Goal: Task Accomplishment & Management: Use online tool/utility

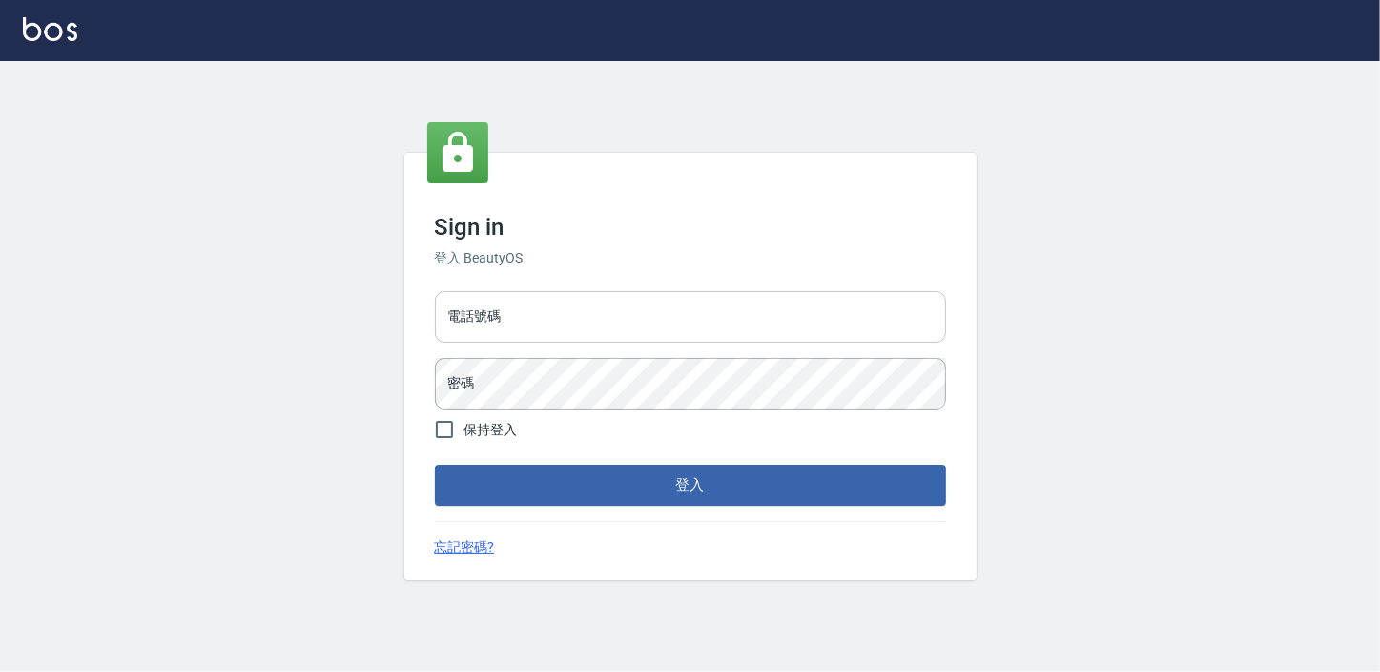
click at [561, 328] on input "電話號碼" at bounding box center [690, 317] width 511 height 52
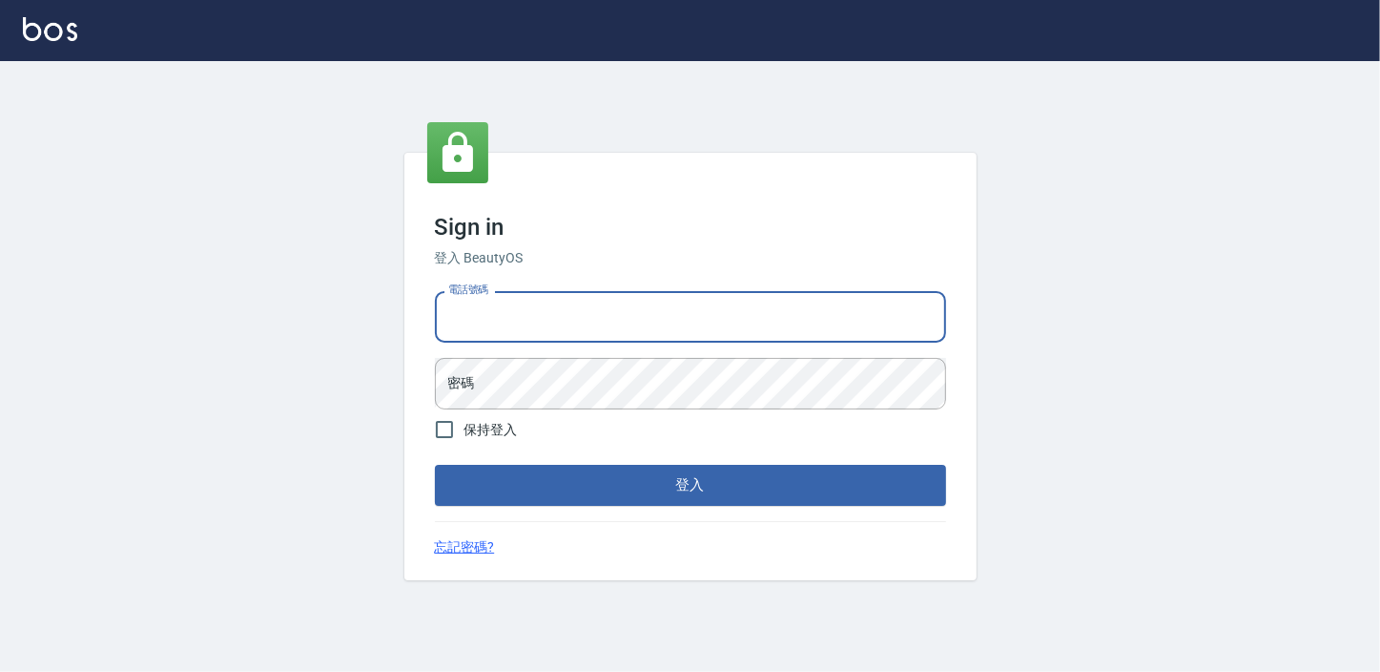
type input "29577977"
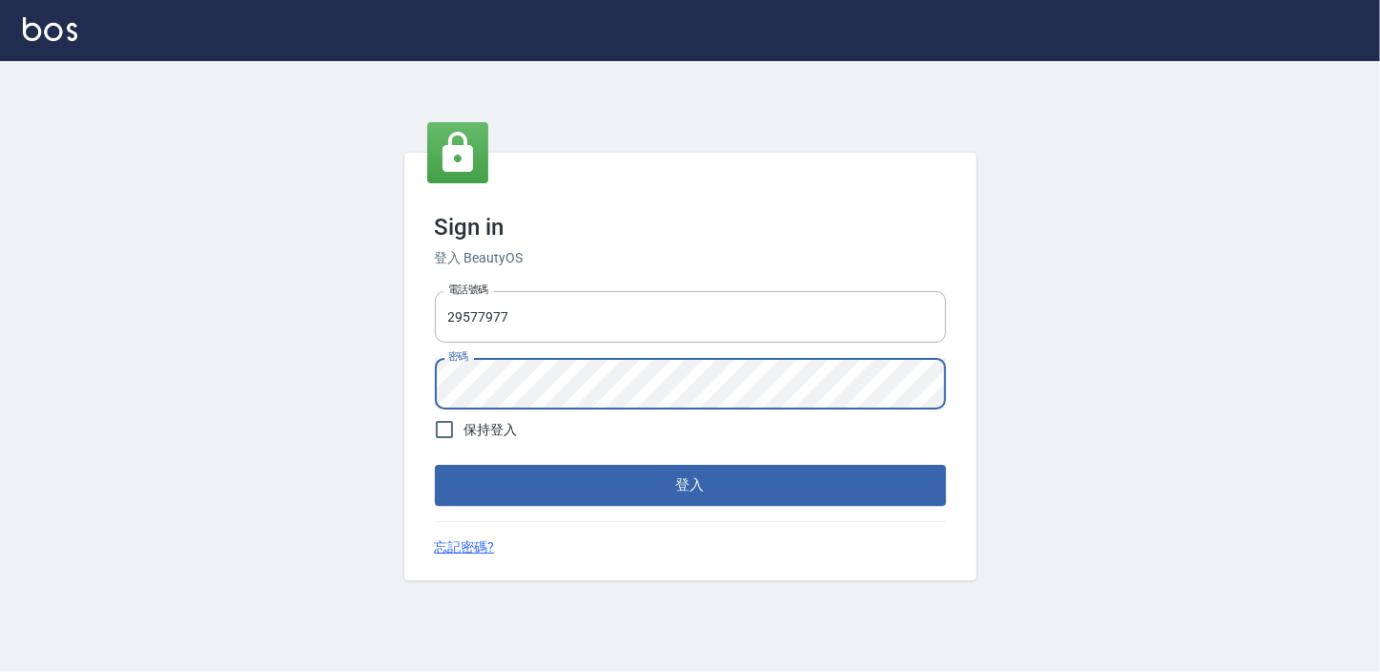
click at [435, 465] on button "登入" at bounding box center [690, 485] width 511 height 40
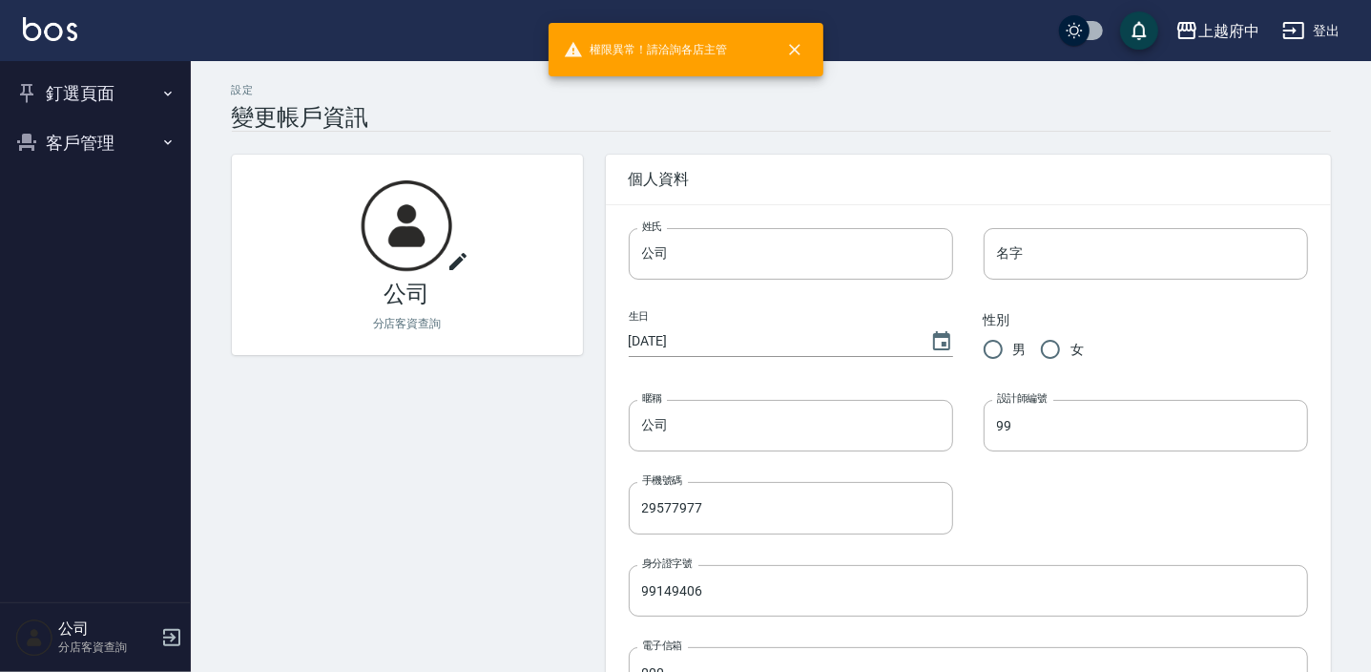
click at [73, 138] on button "客戶管理" at bounding box center [96, 143] width 176 height 50
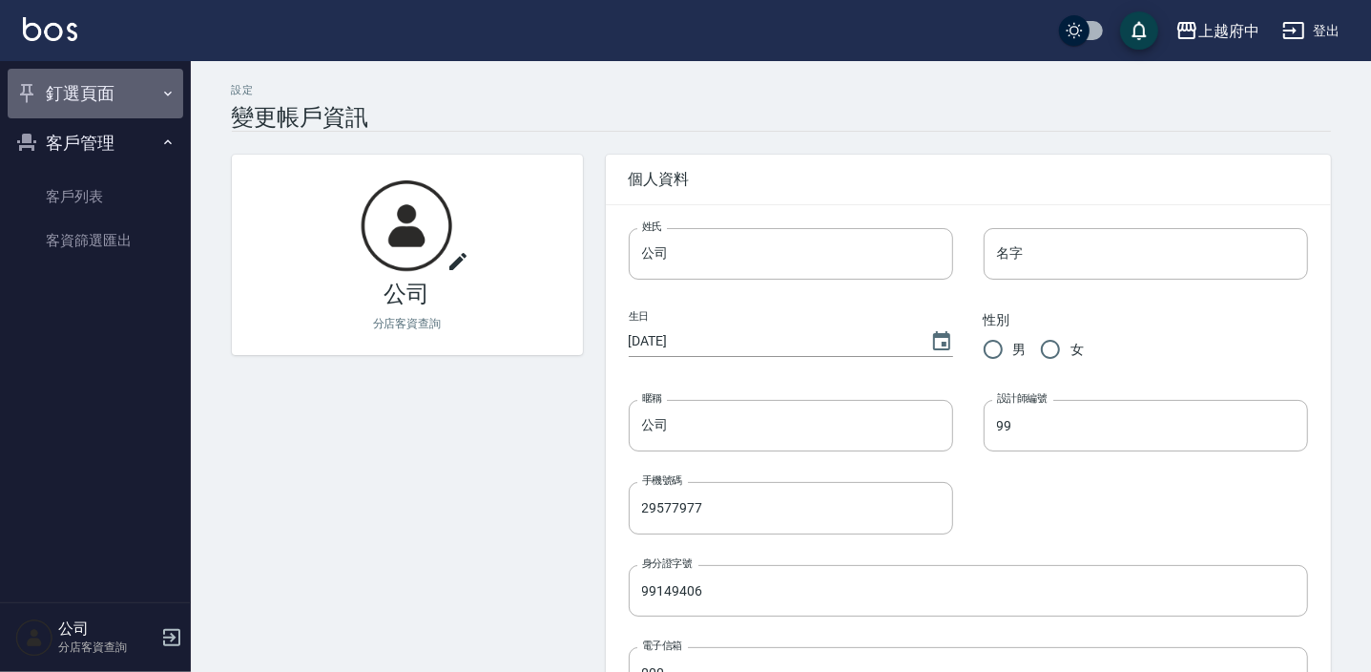
click at [101, 93] on button "釘選頁面" at bounding box center [96, 94] width 176 height 50
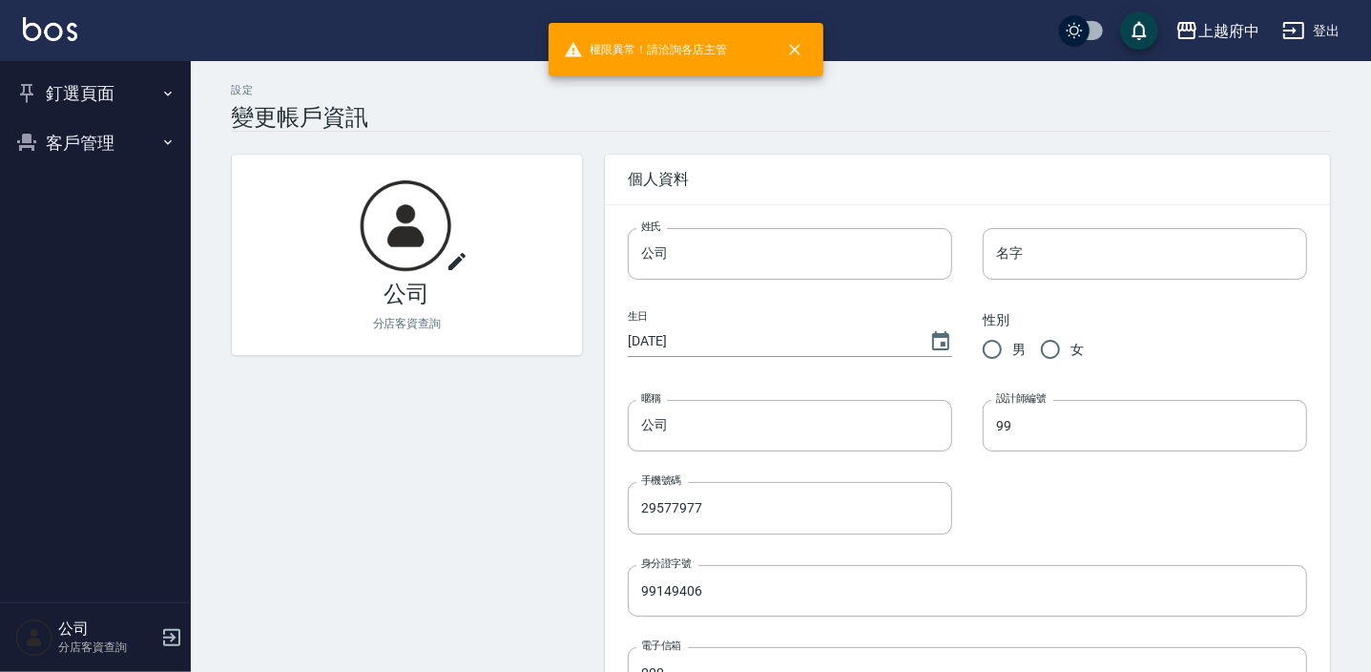
click at [1321, 32] on button "登出" at bounding box center [1311, 30] width 73 height 35
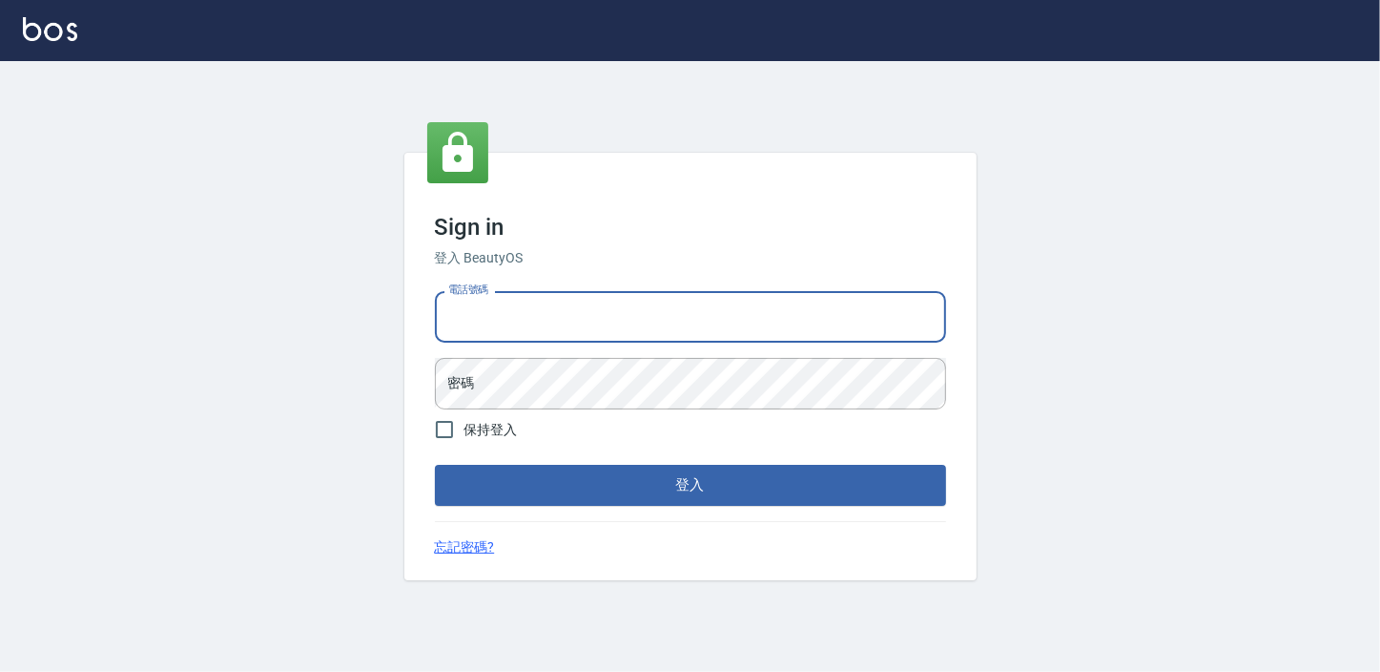
click at [487, 338] on input "電話號碼" at bounding box center [690, 317] width 511 height 52
type input "0932050354"
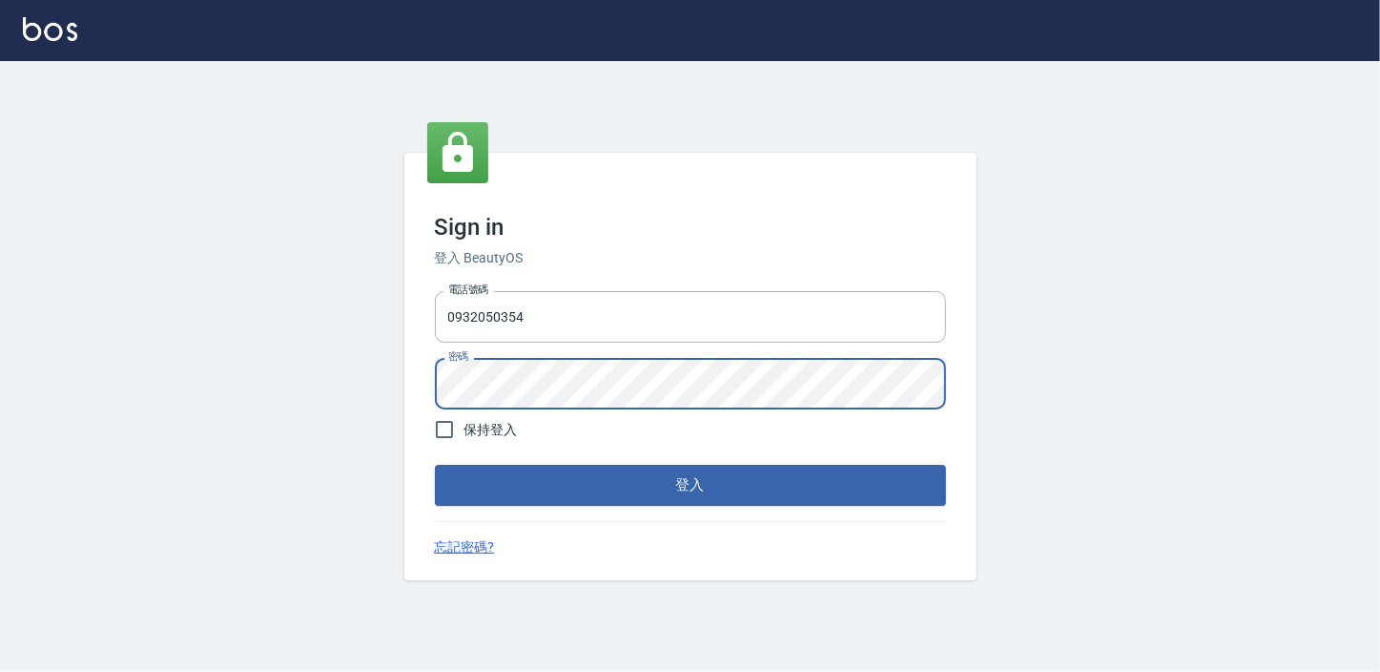
click at [435, 465] on button "登入" at bounding box center [690, 485] width 511 height 40
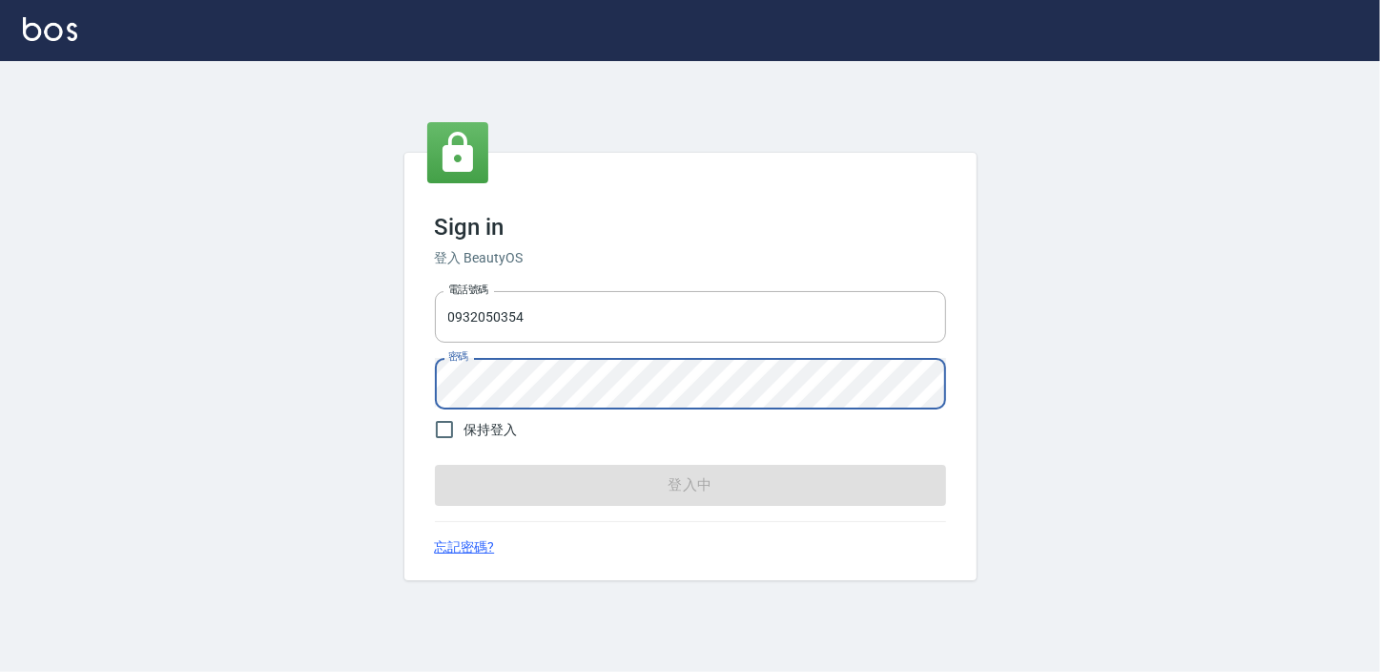
click at [435, 465] on button "登入中" at bounding box center [690, 485] width 511 height 40
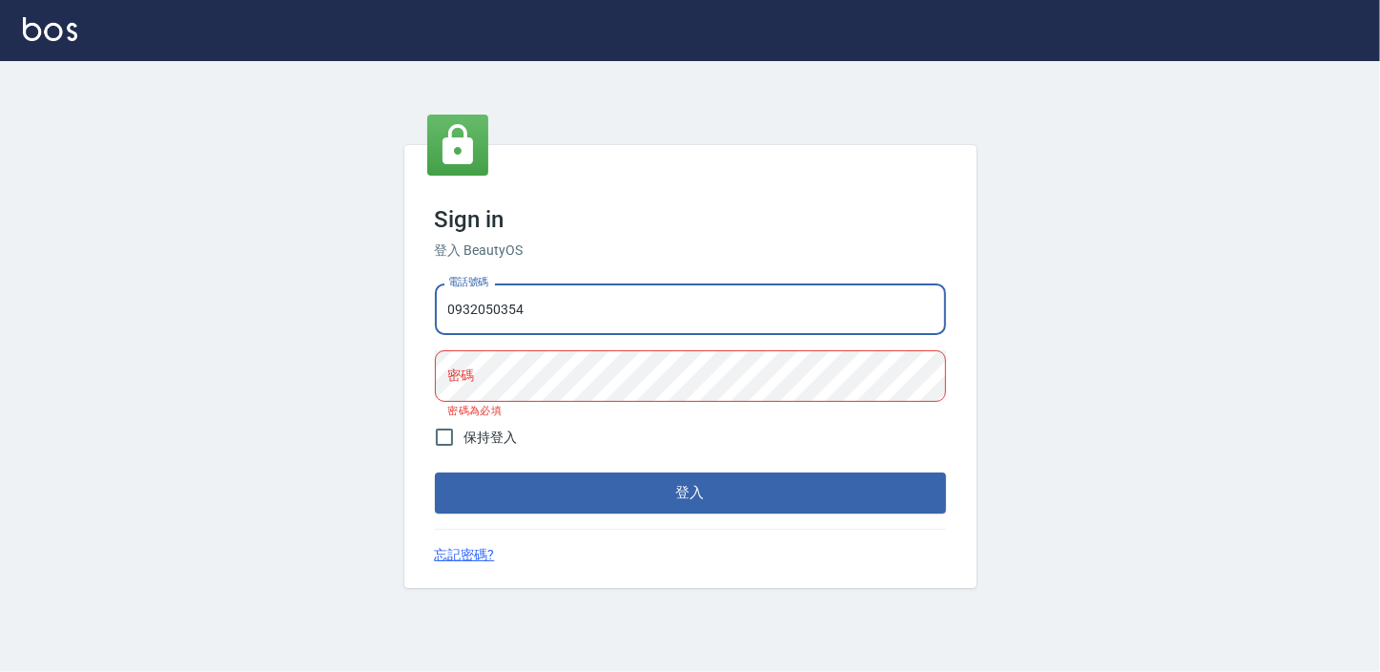
drag, startPoint x: 562, startPoint y: 303, endPoint x: 350, endPoint y: 377, distance: 224.2
click at [350, 377] on div "Sign in 登入 BeautyOS 電話號碼 [PHONE_NUMBER] 電話號碼 密碼 密碼 密碼為必填 保持登入 登入 忘記密碼?" at bounding box center [690, 366] width 1380 height 611
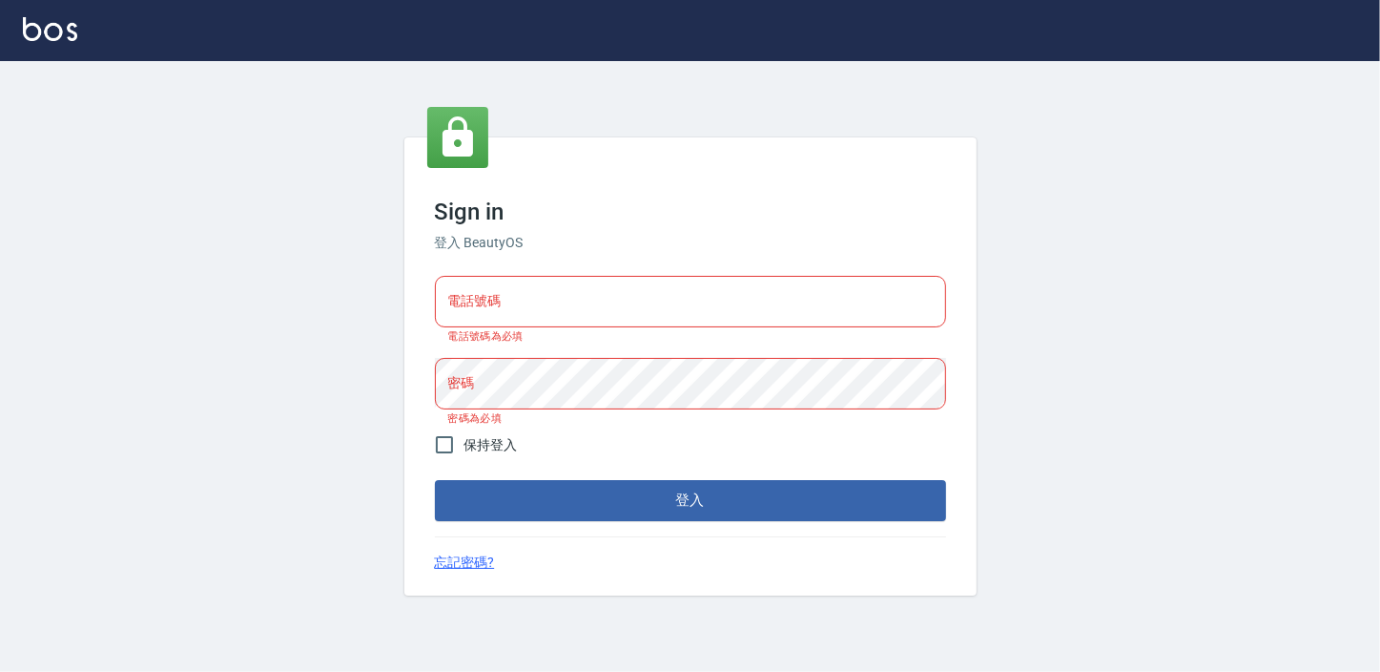
click at [594, 275] on div "電話號碼 電話號碼 電話號碼為必填 密碼 密碼 密碼為必填" at bounding box center [690, 350] width 527 height 164
click at [609, 301] on input "電話號碼" at bounding box center [690, 302] width 511 height 52
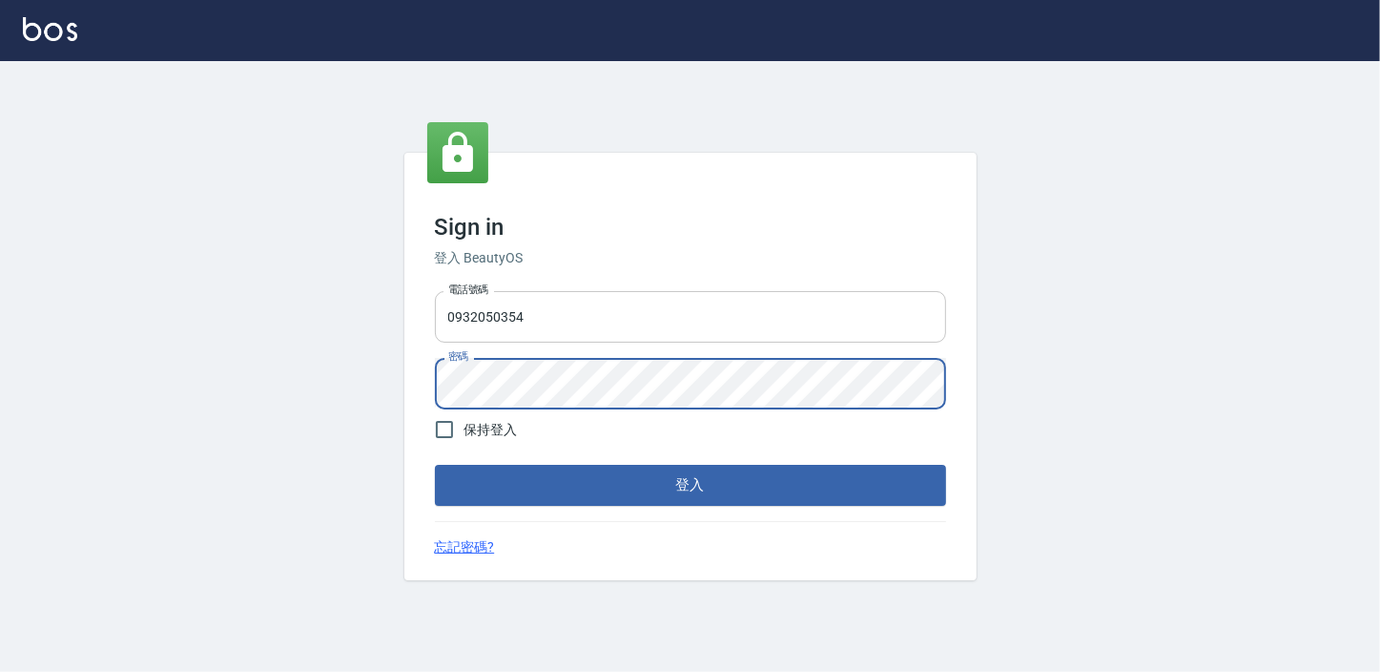
click at [435, 465] on button "登入" at bounding box center [690, 485] width 511 height 40
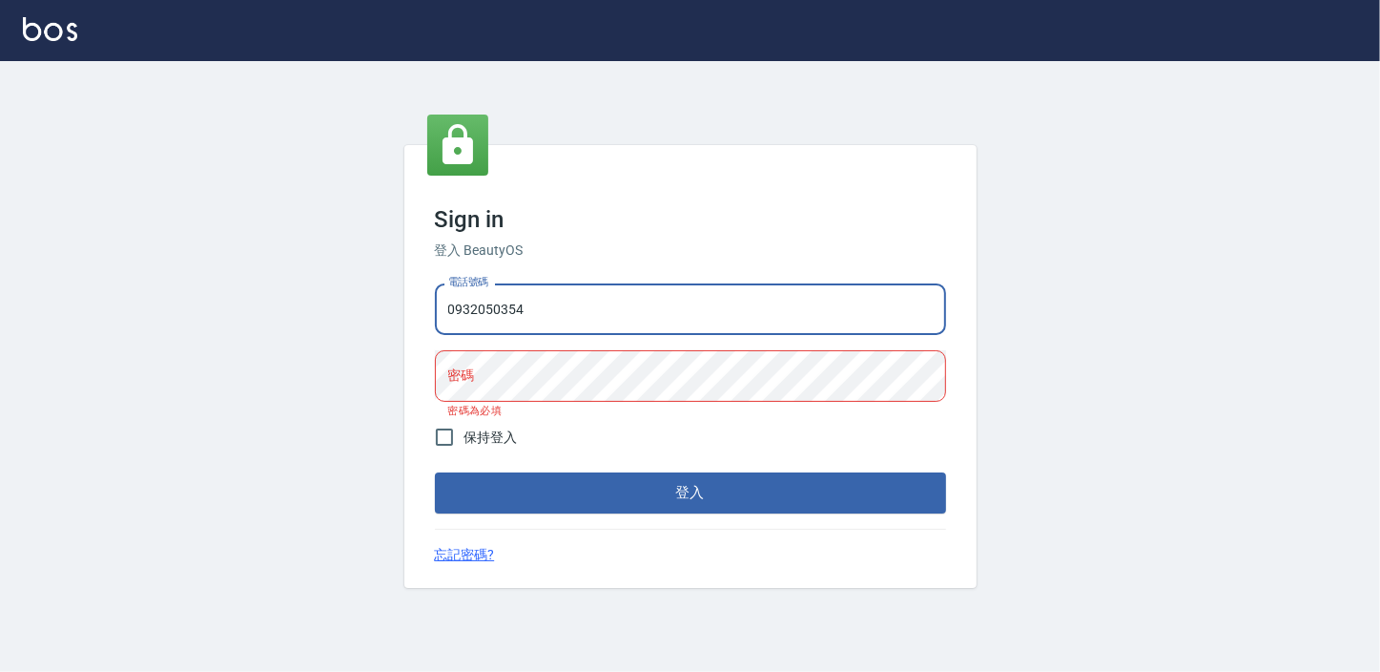
drag, startPoint x: 561, startPoint y: 318, endPoint x: 322, endPoint y: 342, distance: 240.6
click at [322, 342] on div "Sign in 登入 BeautyOS 電話號碼 [PHONE_NUMBER] 電話號碼 密碼 密碼 密碼為必填 保持登入 登入 忘記密碼?" at bounding box center [690, 366] width 1380 height 611
type input "0911903627"
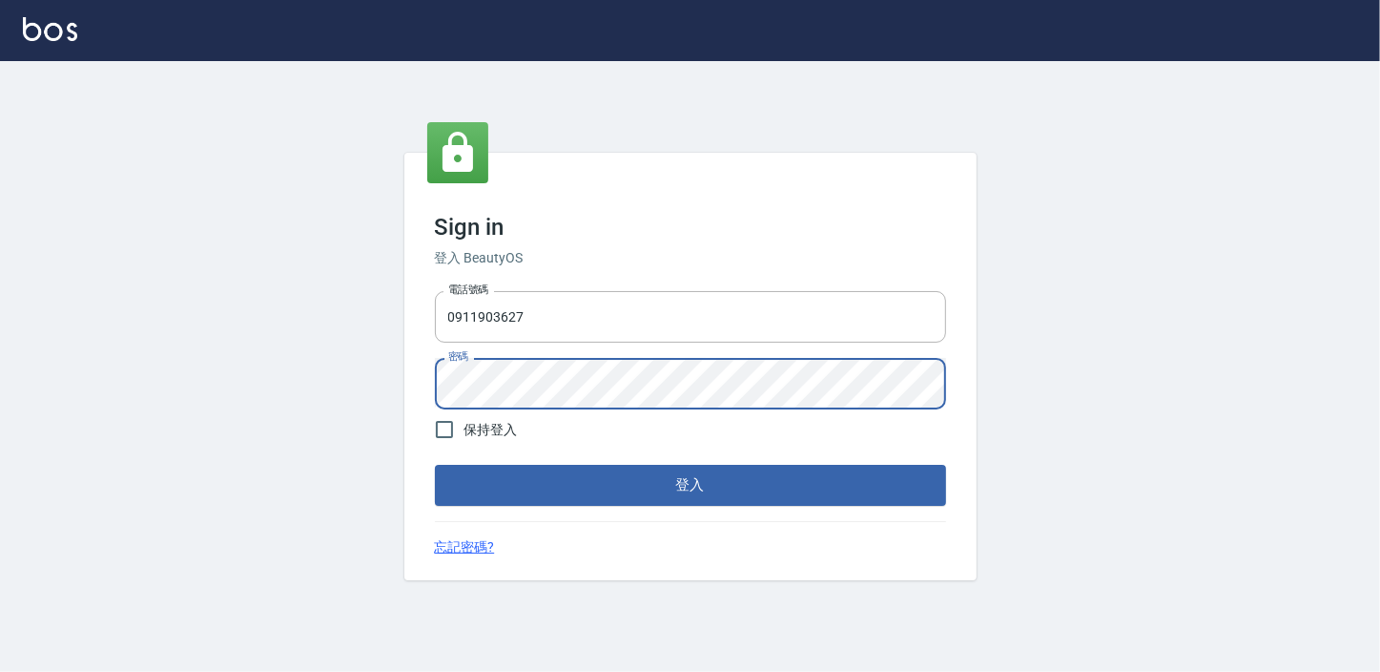
click at [435, 465] on button "登入" at bounding box center [690, 485] width 511 height 40
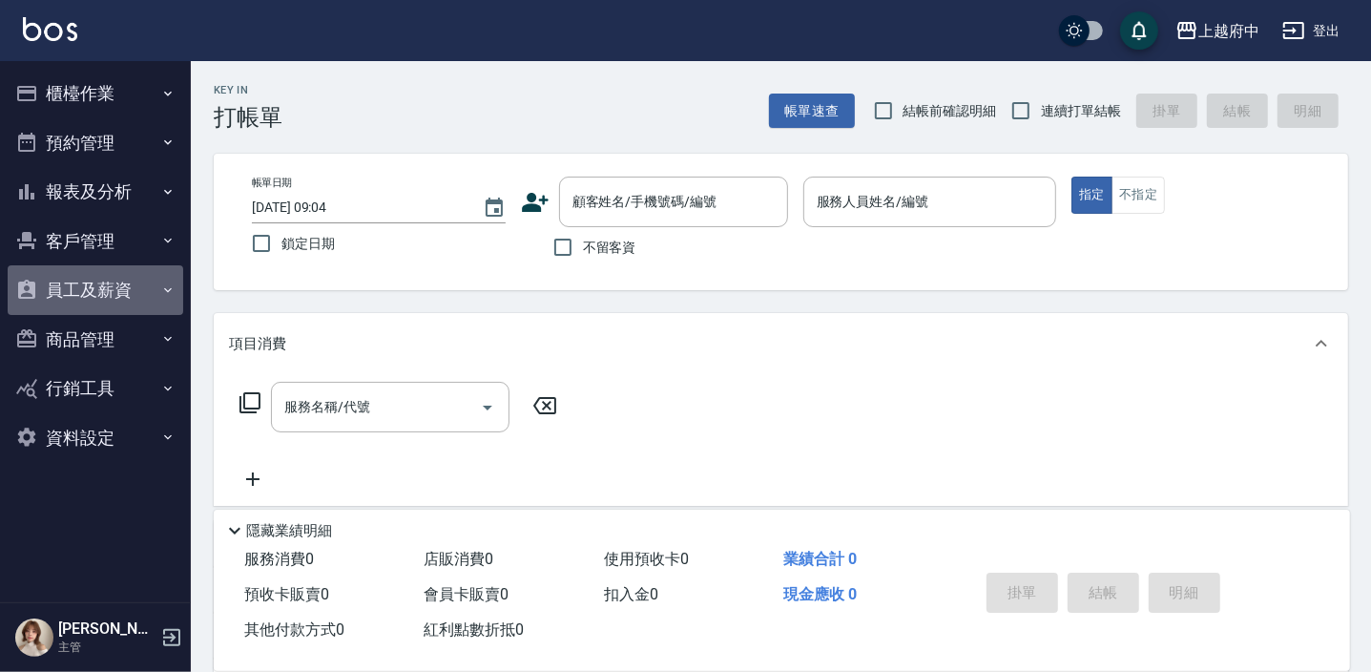
click at [85, 286] on button "員工及薪資" at bounding box center [96, 290] width 176 height 50
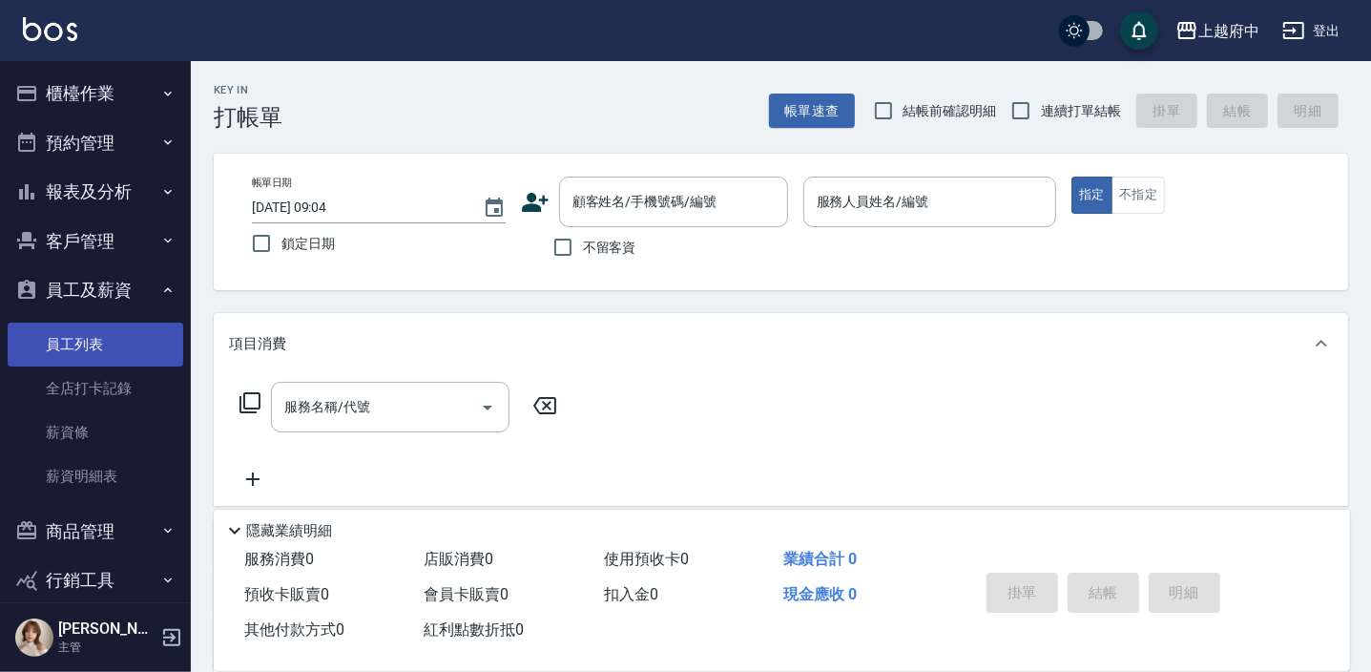
click at [86, 356] on link "員工列表" at bounding box center [96, 344] width 176 height 44
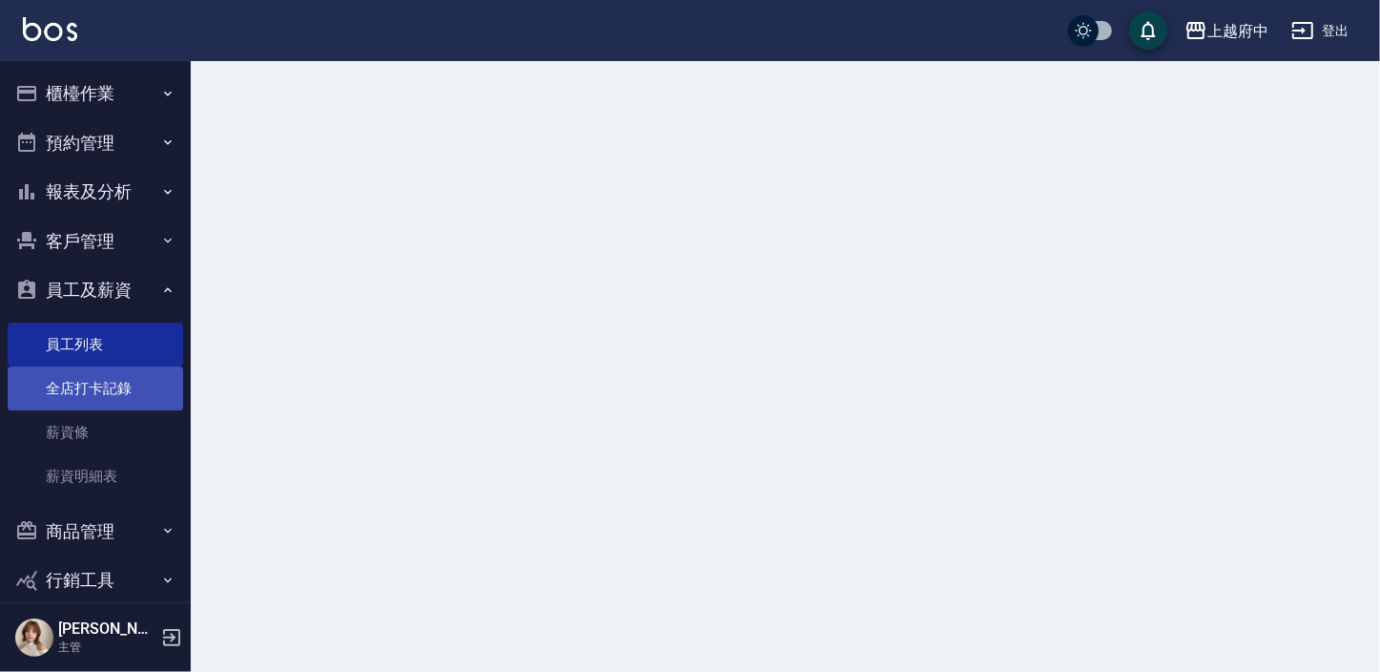
click at [84, 391] on link "全店打卡記錄" at bounding box center [96, 388] width 176 height 44
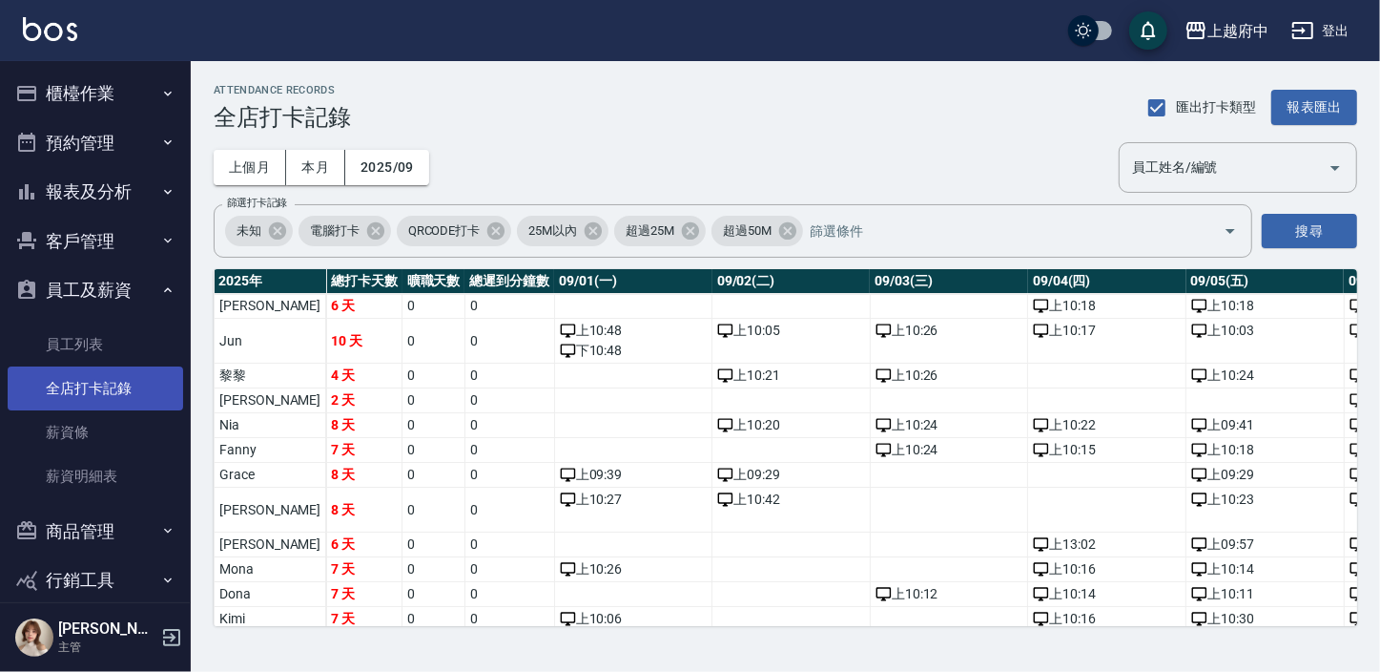
scroll to position [74, 0]
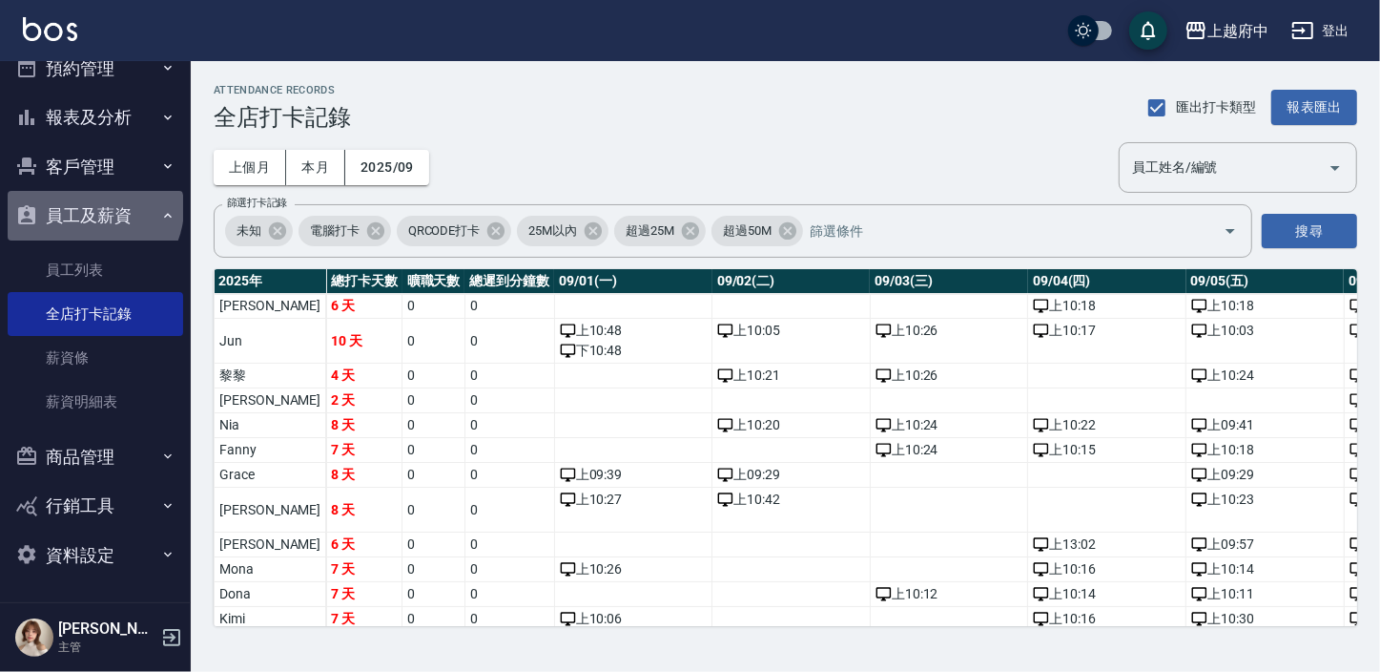
click at [93, 208] on button "員工及薪資" at bounding box center [96, 216] width 176 height 50
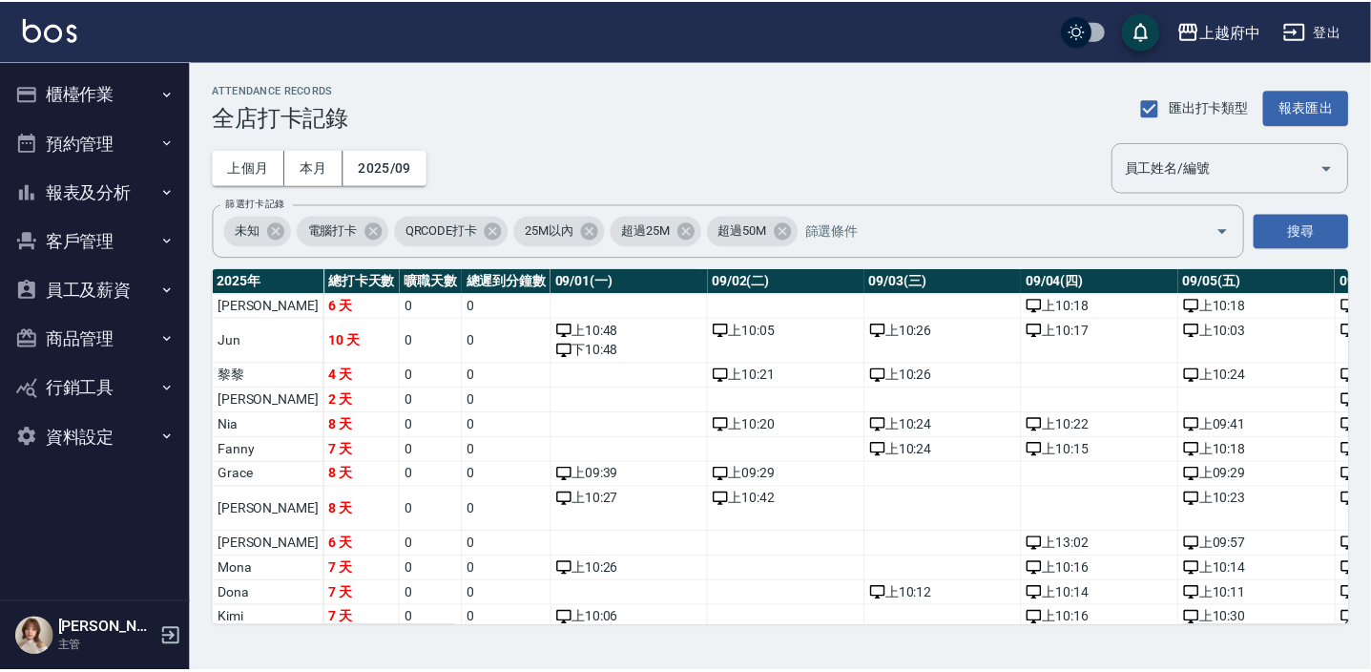
scroll to position [0, 0]
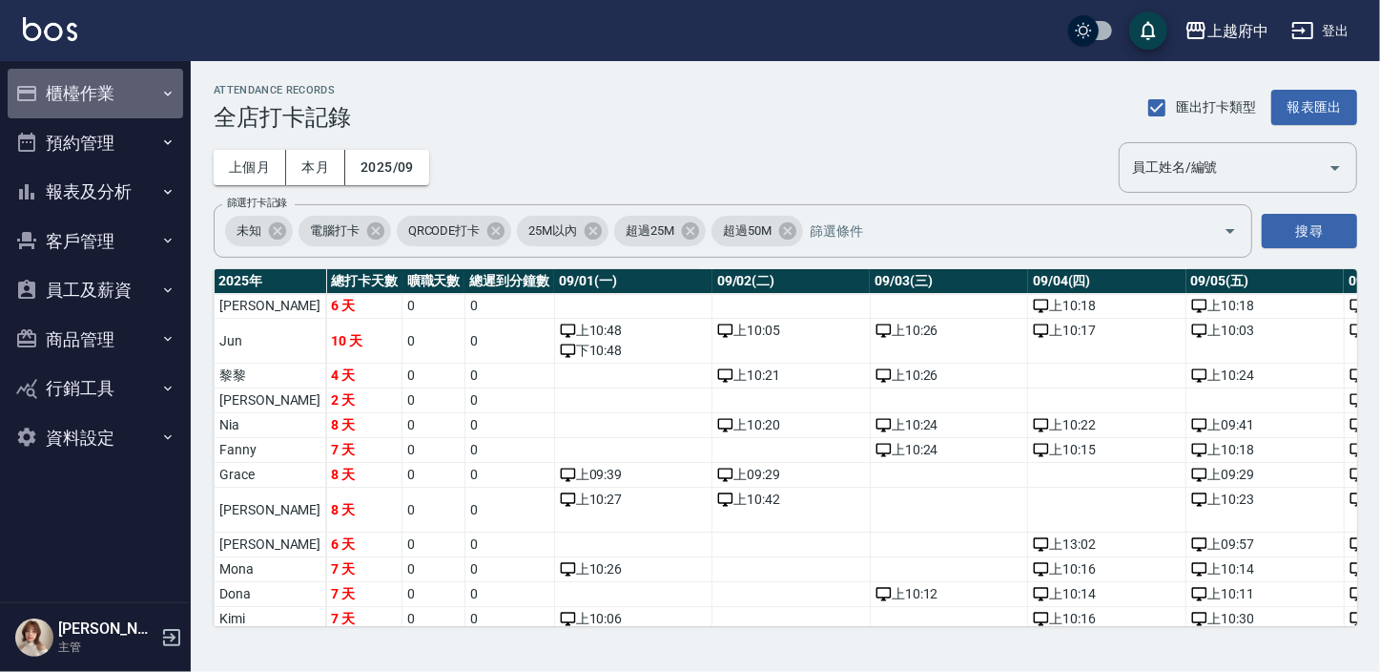
click at [104, 91] on button "櫃檯作業" at bounding box center [96, 94] width 176 height 50
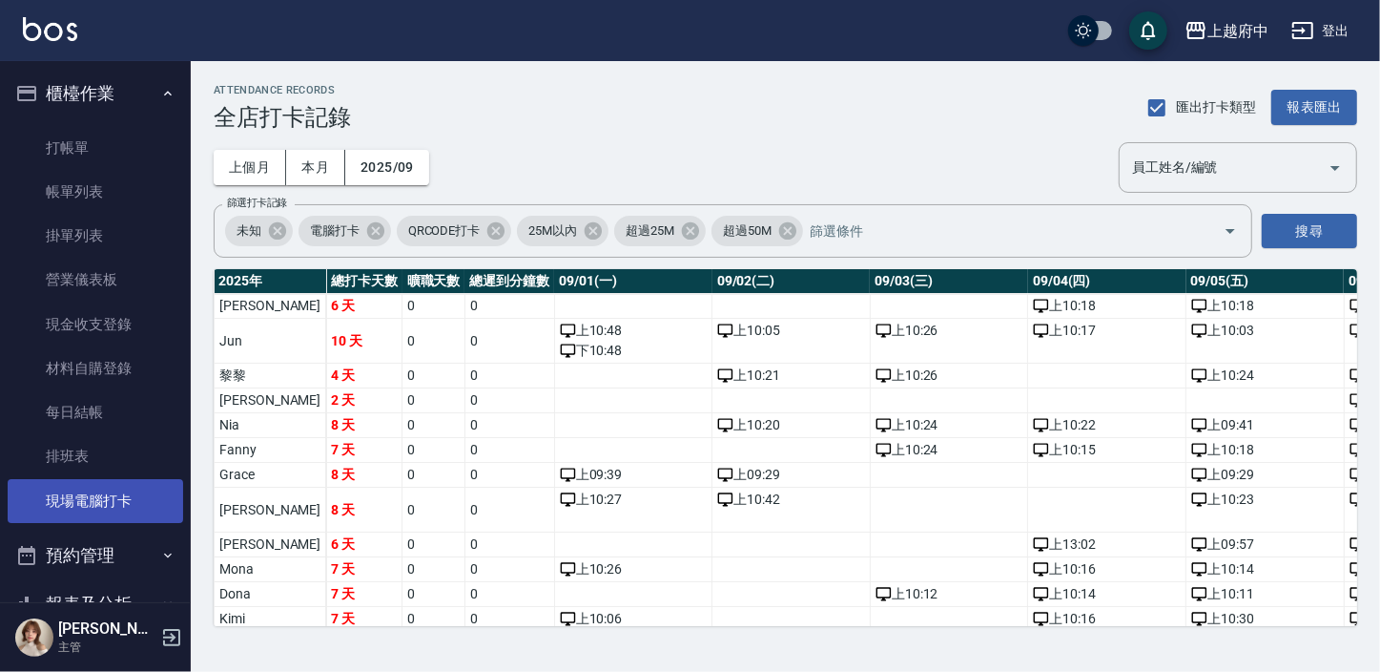
click at [78, 500] on link "現場電腦打卡" at bounding box center [96, 501] width 176 height 44
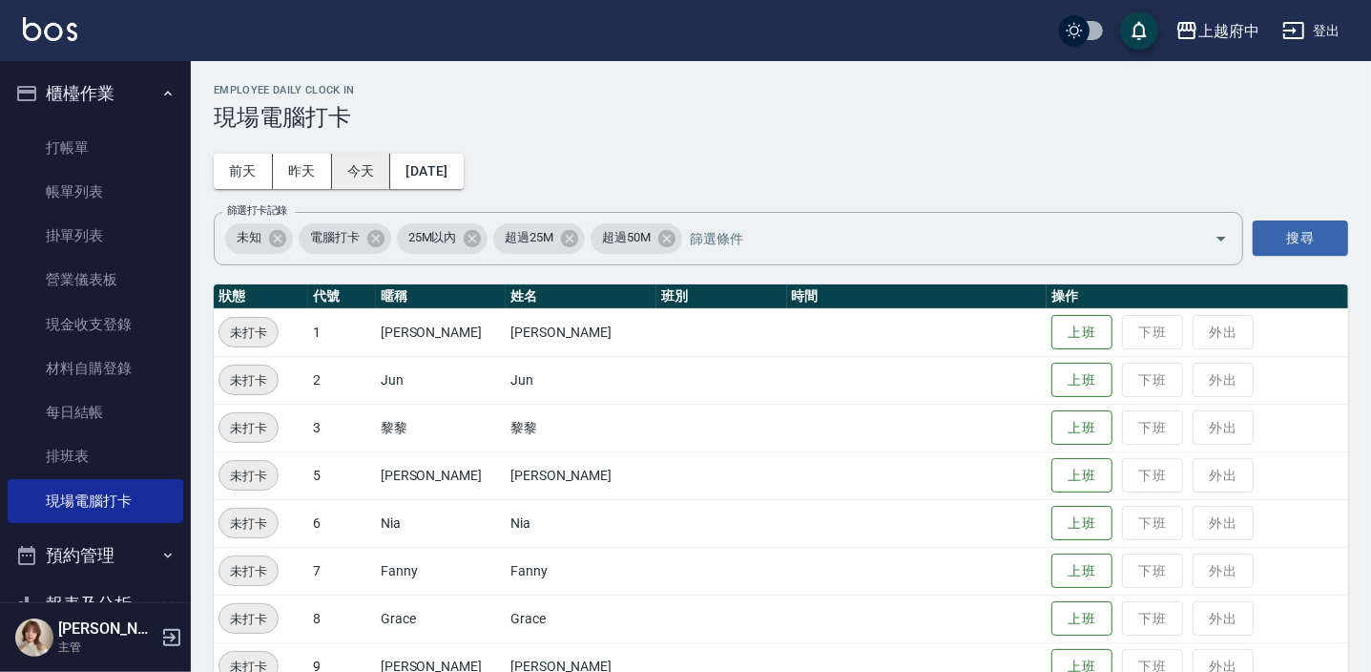
drag, startPoint x: 350, startPoint y: 171, endPoint x: 355, endPoint y: 181, distance: 11.5
click at [350, 170] on button "今天" at bounding box center [361, 171] width 59 height 35
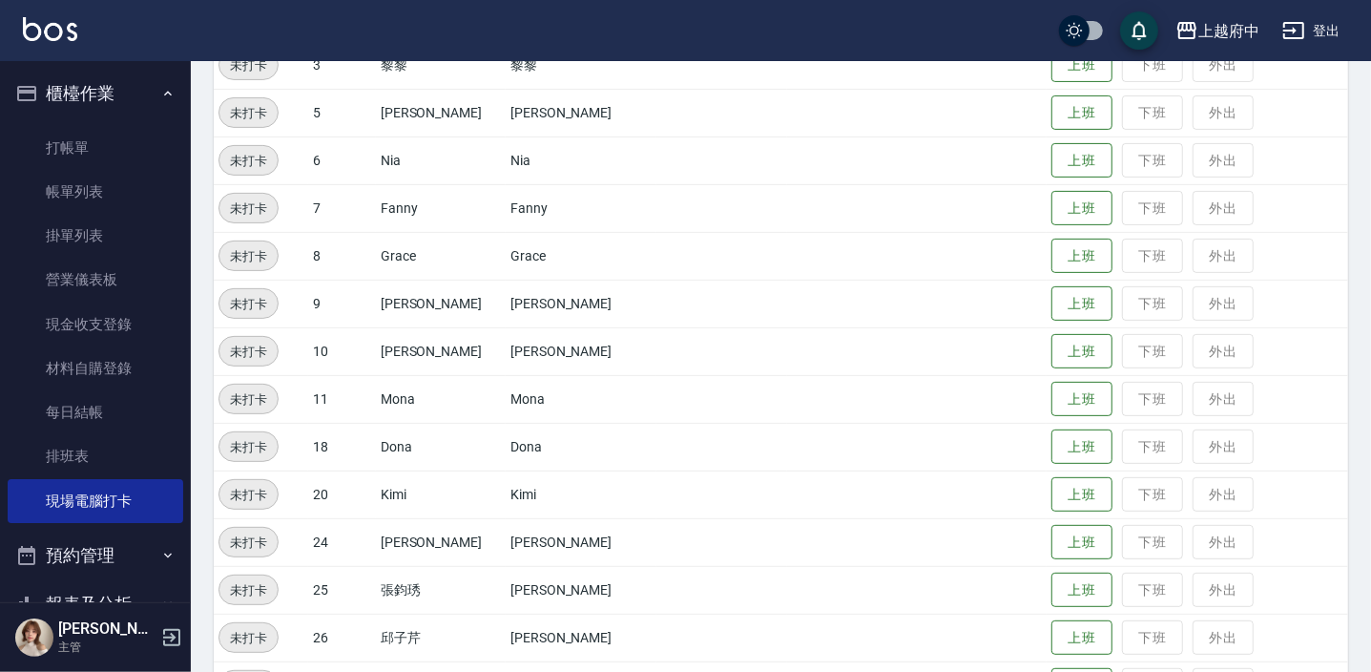
scroll to position [433, 0]
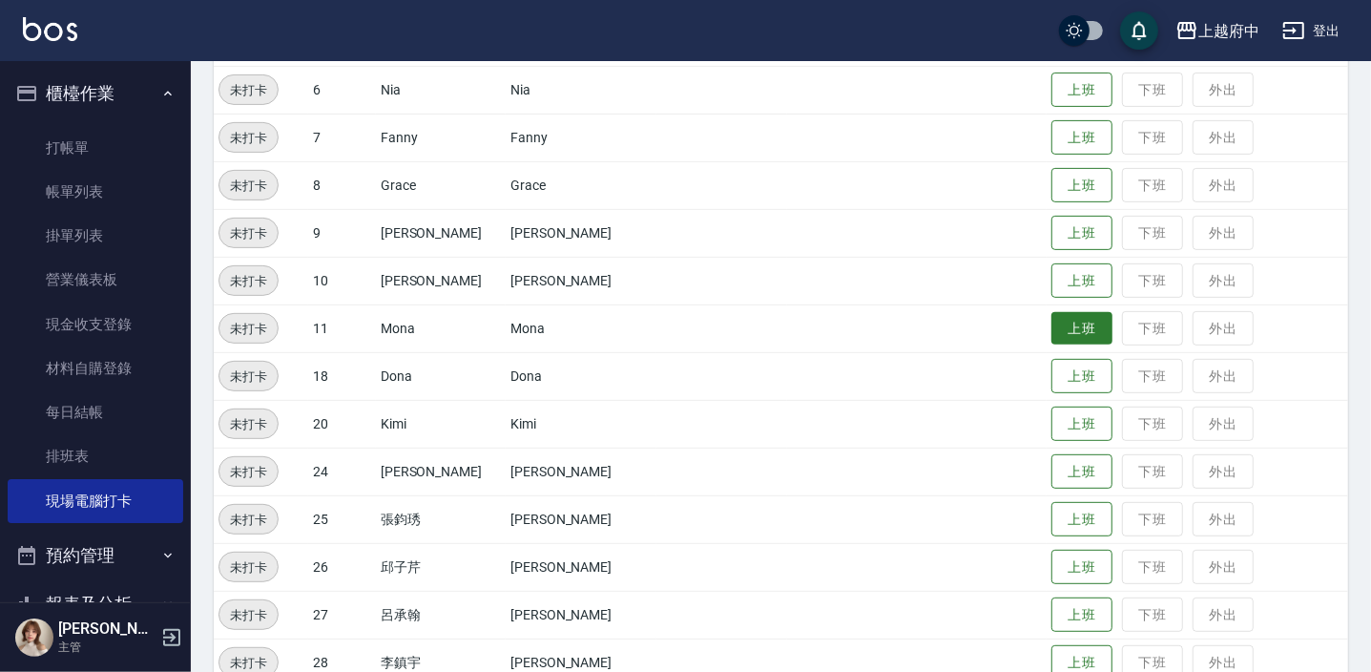
click at [1051, 324] on button "上班" at bounding box center [1081, 328] width 61 height 33
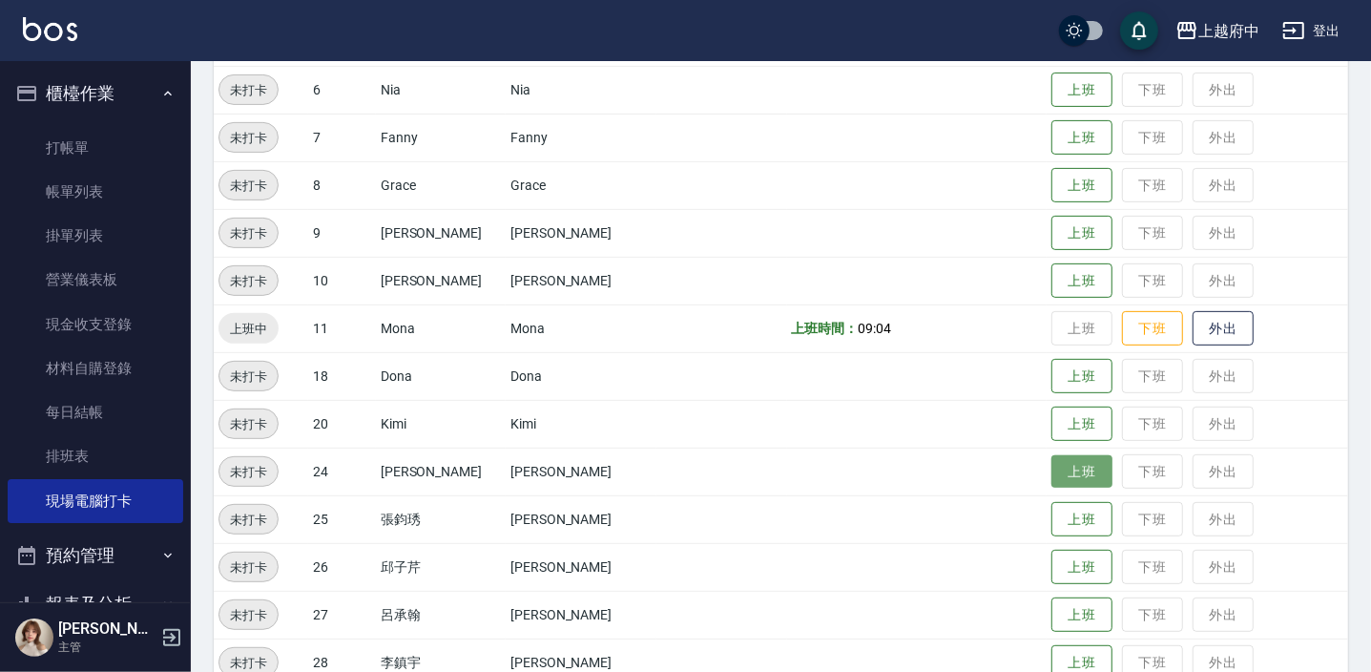
click at [1051, 465] on button "上班" at bounding box center [1081, 471] width 61 height 33
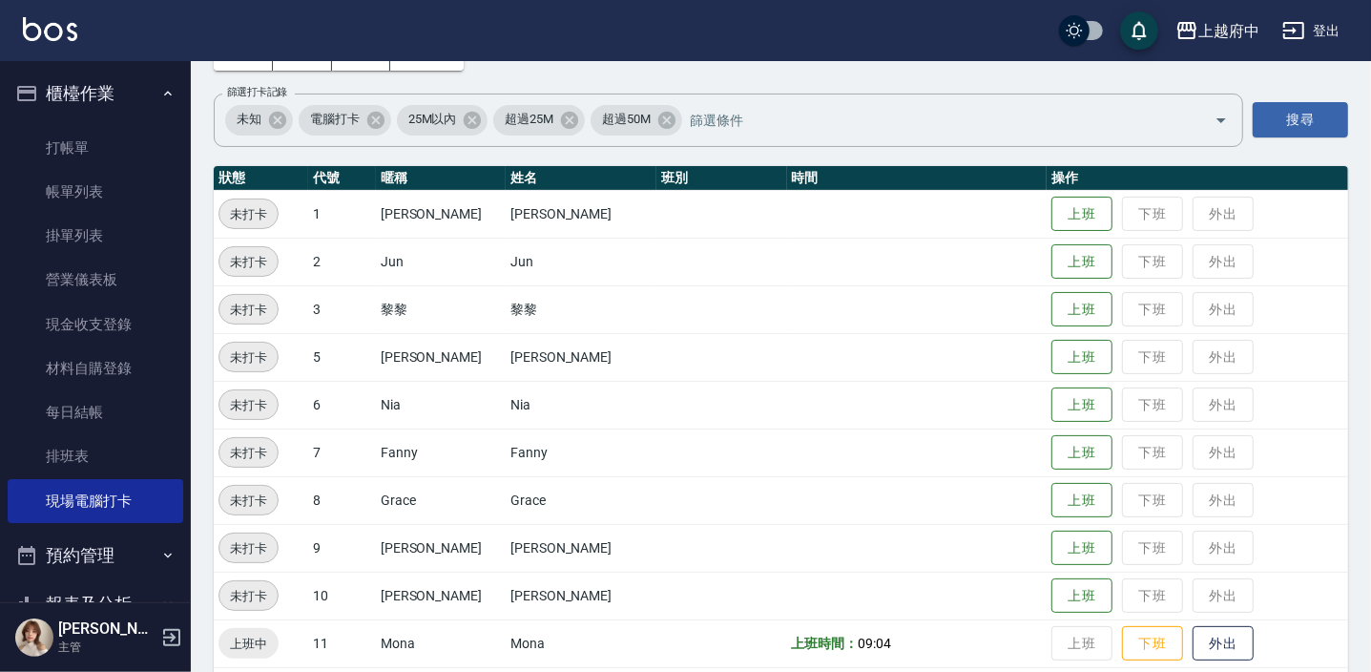
scroll to position [0, 0]
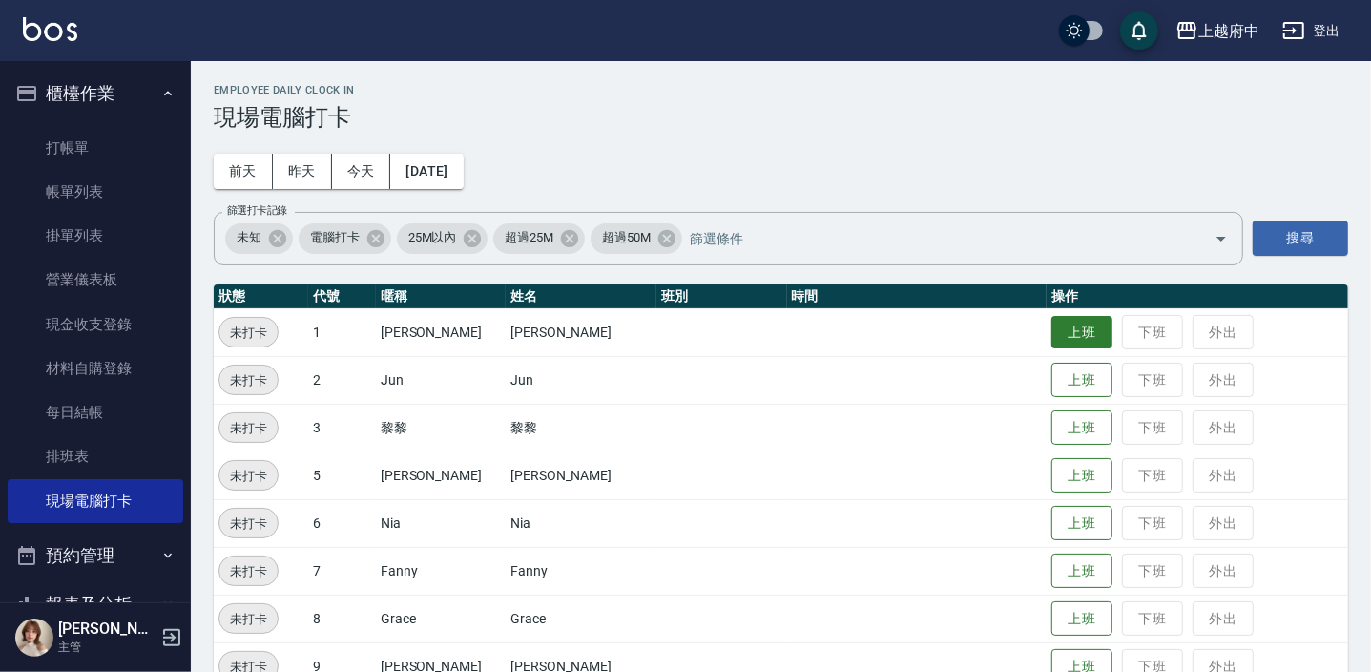
click at [1067, 330] on button "上班" at bounding box center [1081, 332] width 61 height 33
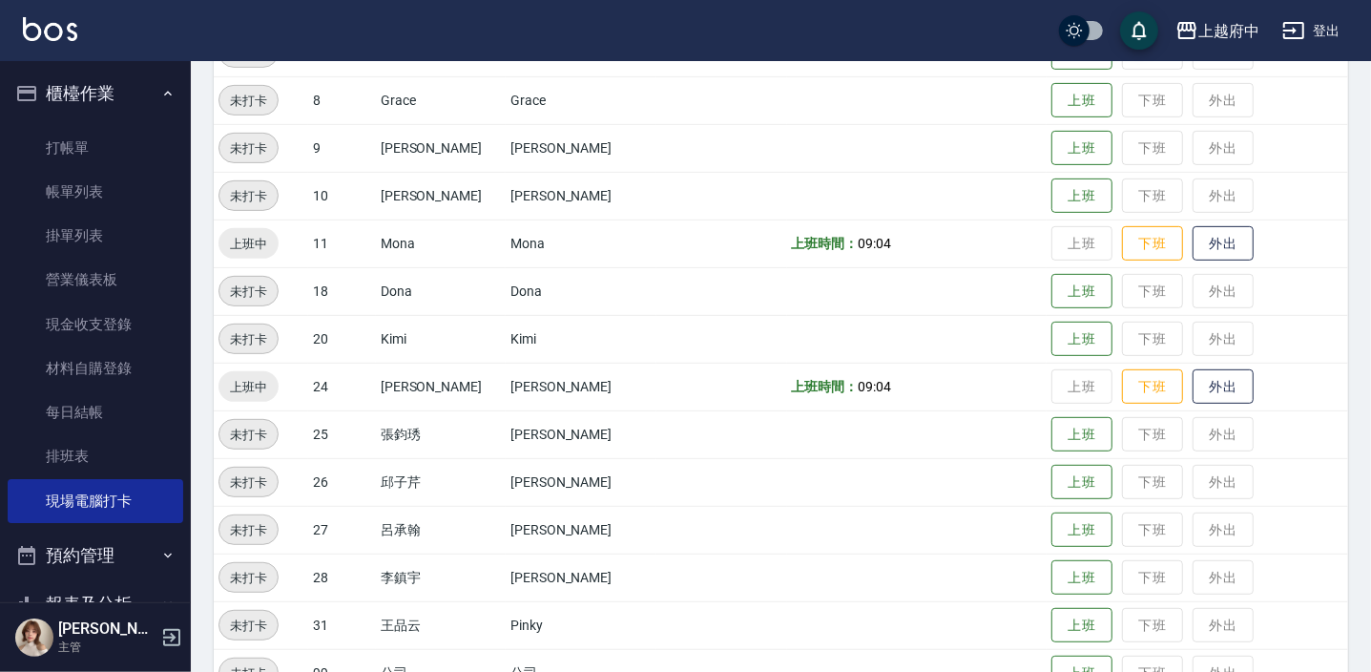
scroll to position [613, 0]
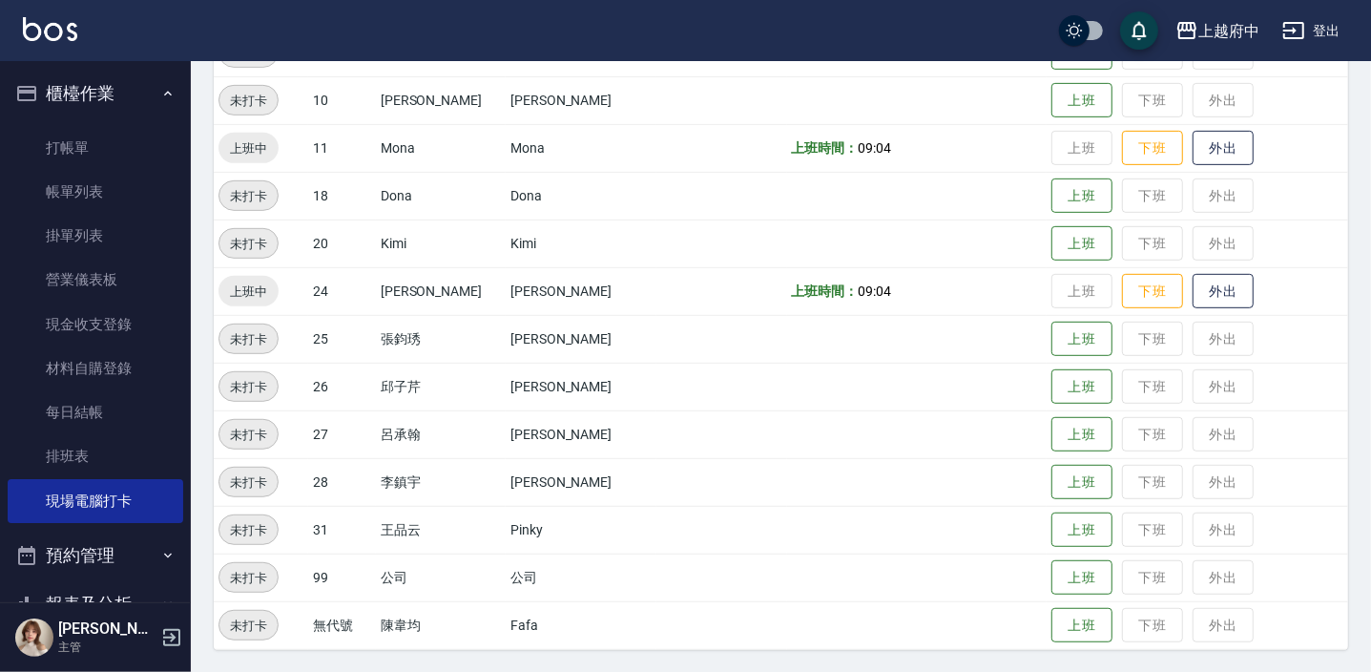
click at [506, 509] on td "Pinky" at bounding box center [581, 530] width 151 height 48
click at [506, 449] on td "[PERSON_NAME]" at bounding box center [581, 434] width 151 height 48
click at [506, 448] on td "[PERSON_NAME]" at bounding box center [581, 434] width 151 height 48
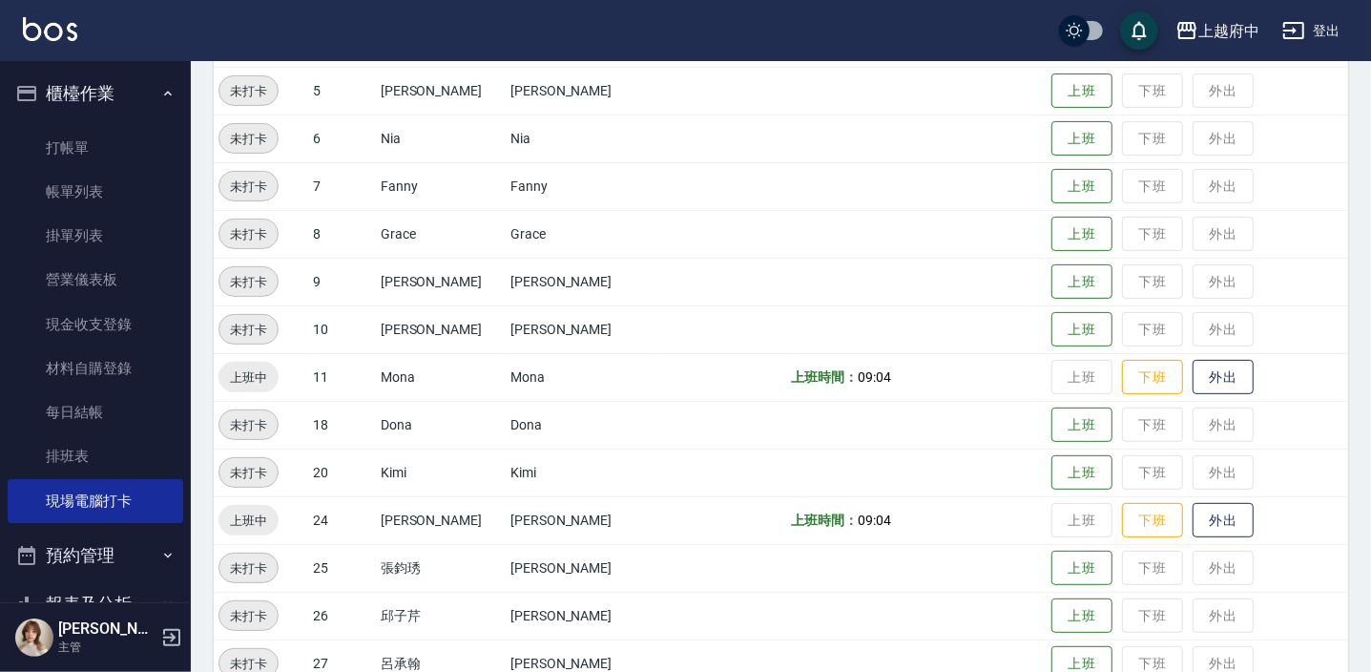
scroll to position [0, 0]
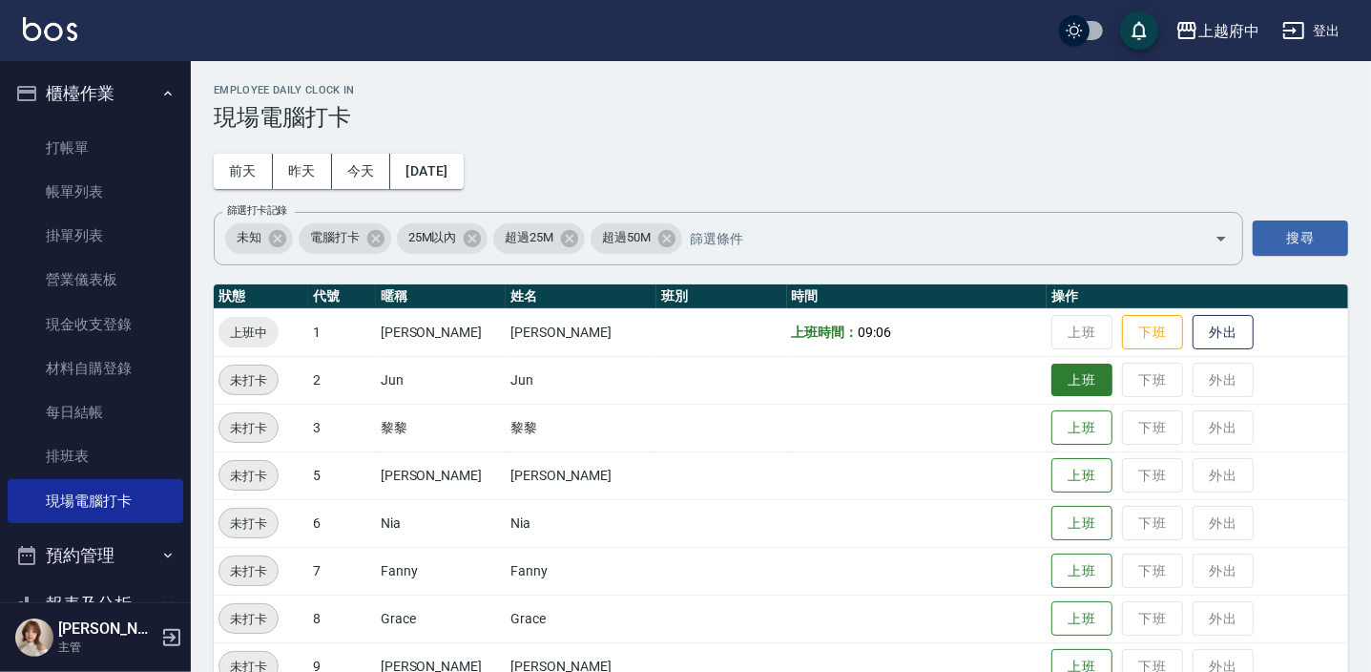
click at [1069, 367] on button "上班" at bounding box center [1081, 379] width 61 height 33
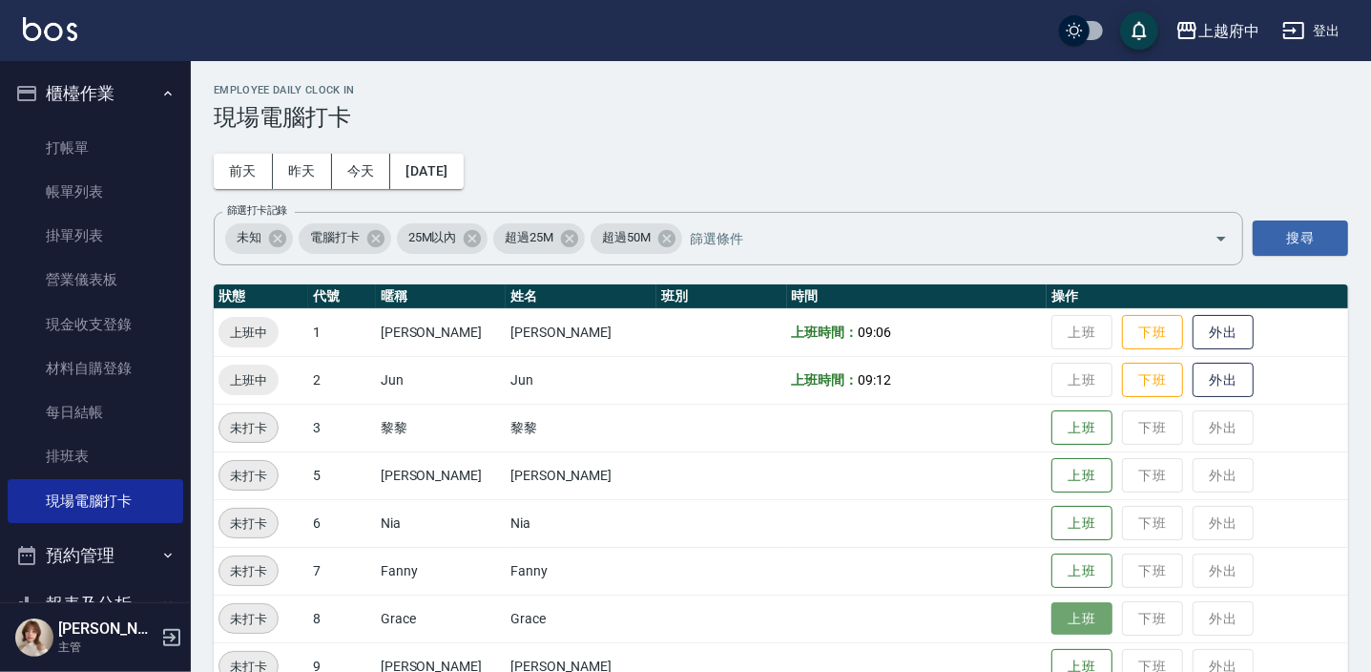
click at [1078, 619] on button "上班" at bounding box center [1081, 618] width 61 height 33
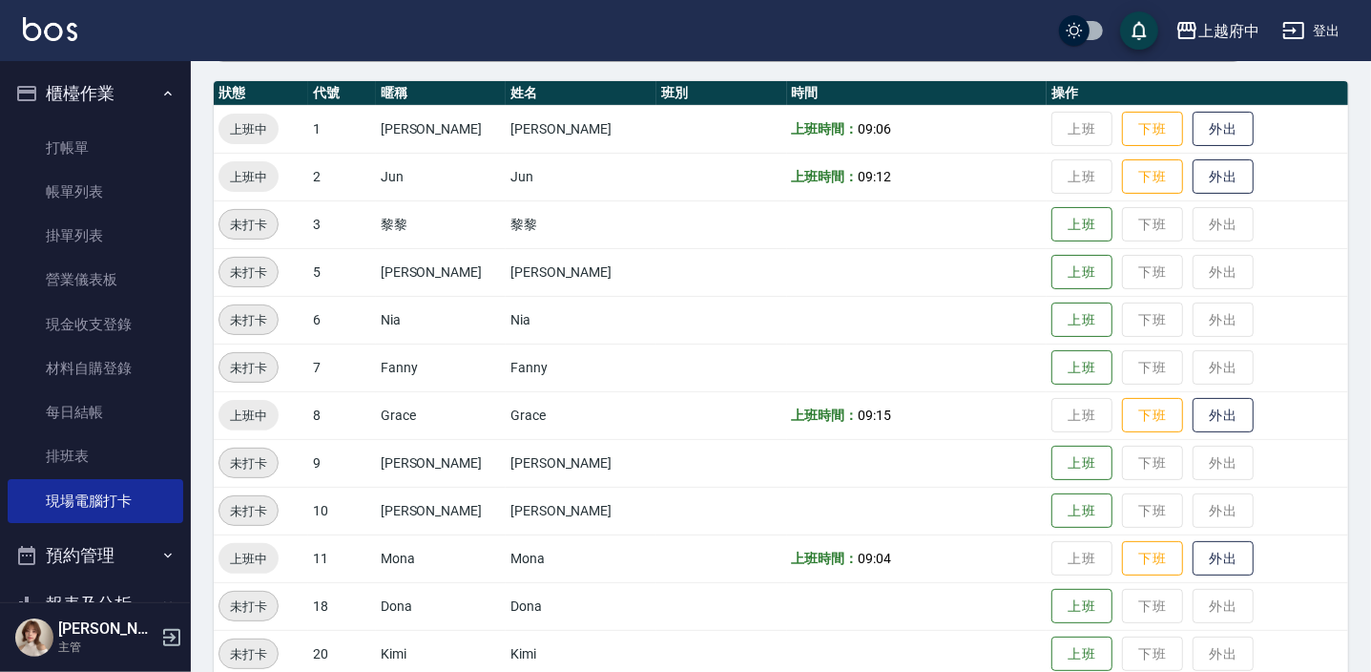
scroll to position [173, 0]
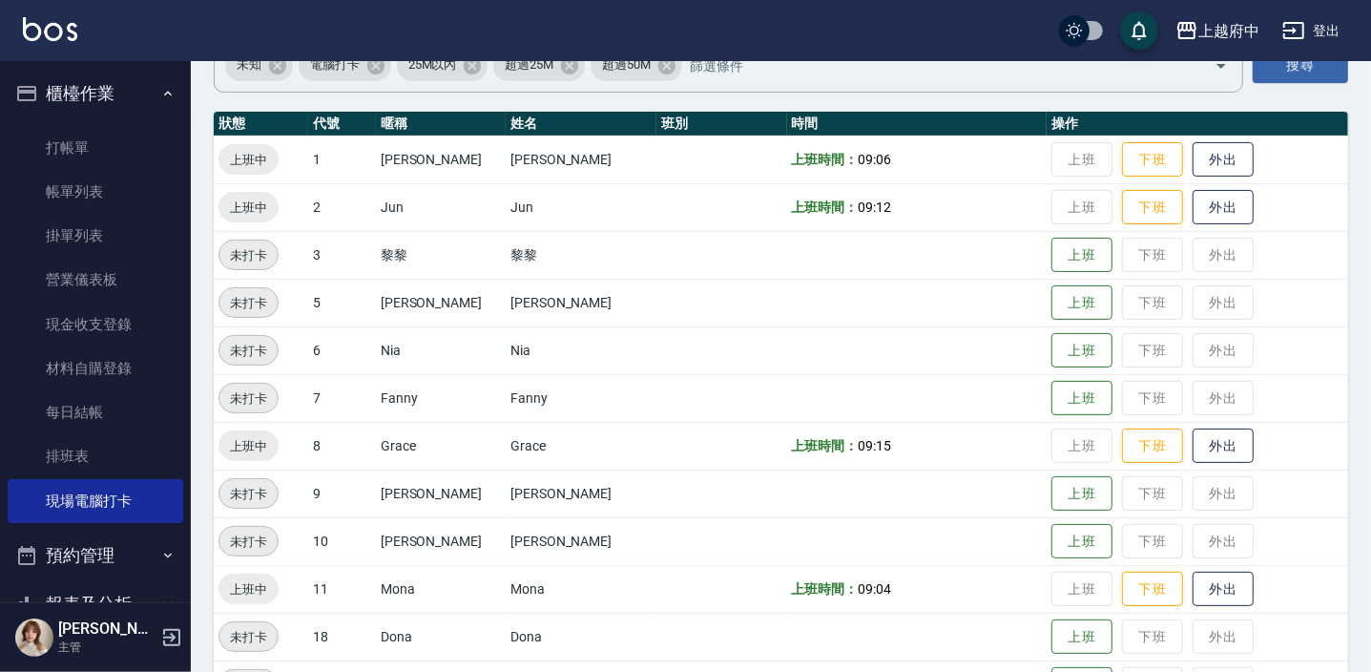
click at [1062, 283] on td "上班 下班 外出" at bounding box center [1197, 303] width 301 height 48
click at [1064, 304] on button "上班" at bounding box center [1081, 302] width 61 height 33
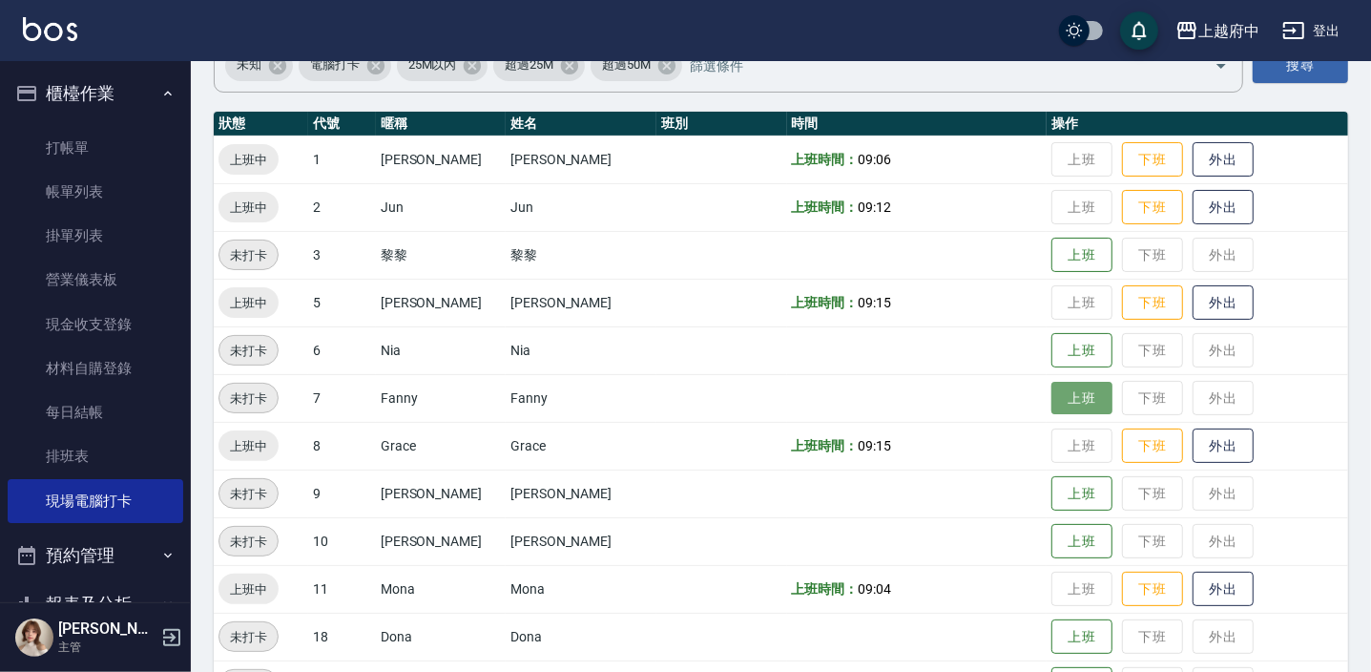
click at [1051, 398] on button "上班" at bounding box center [1081, 398] width 61 height 33
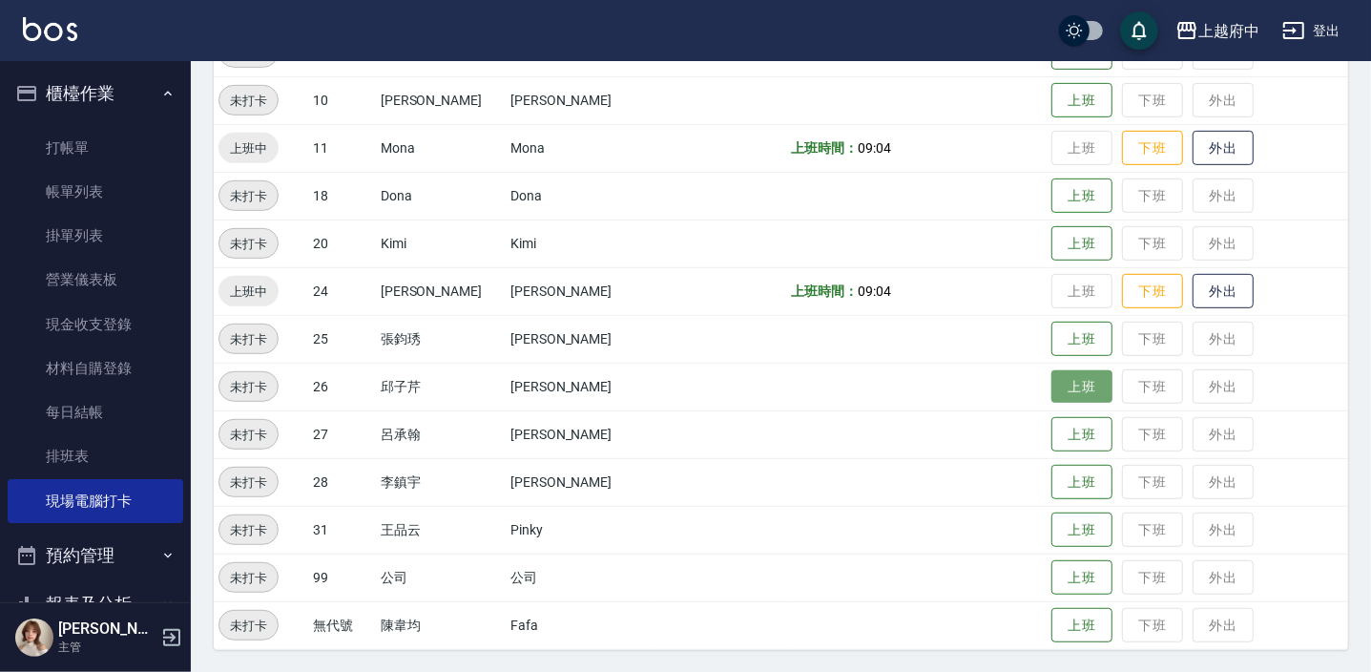
click at [1078, 387] on button "上班" at bounding box center [1081, 386] width 61 height 33
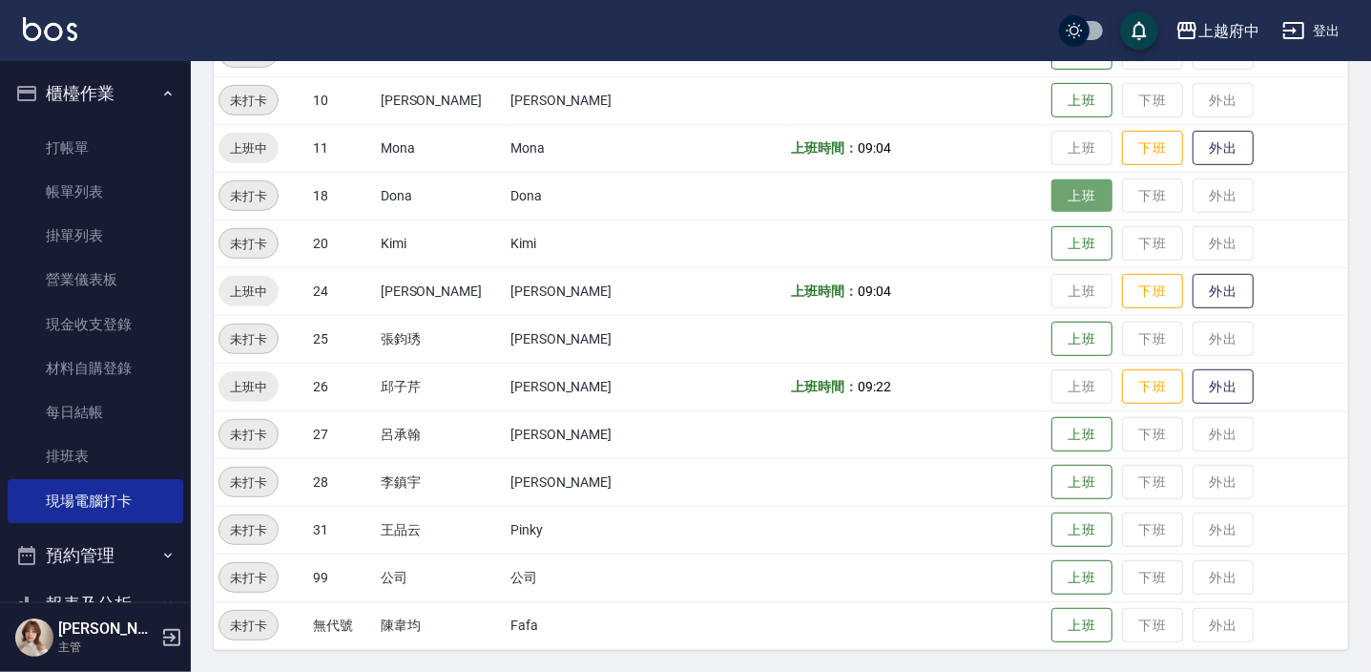
click at [1057, 184] on button "上班" at bounding box center [1081, 195] width 61 height 33
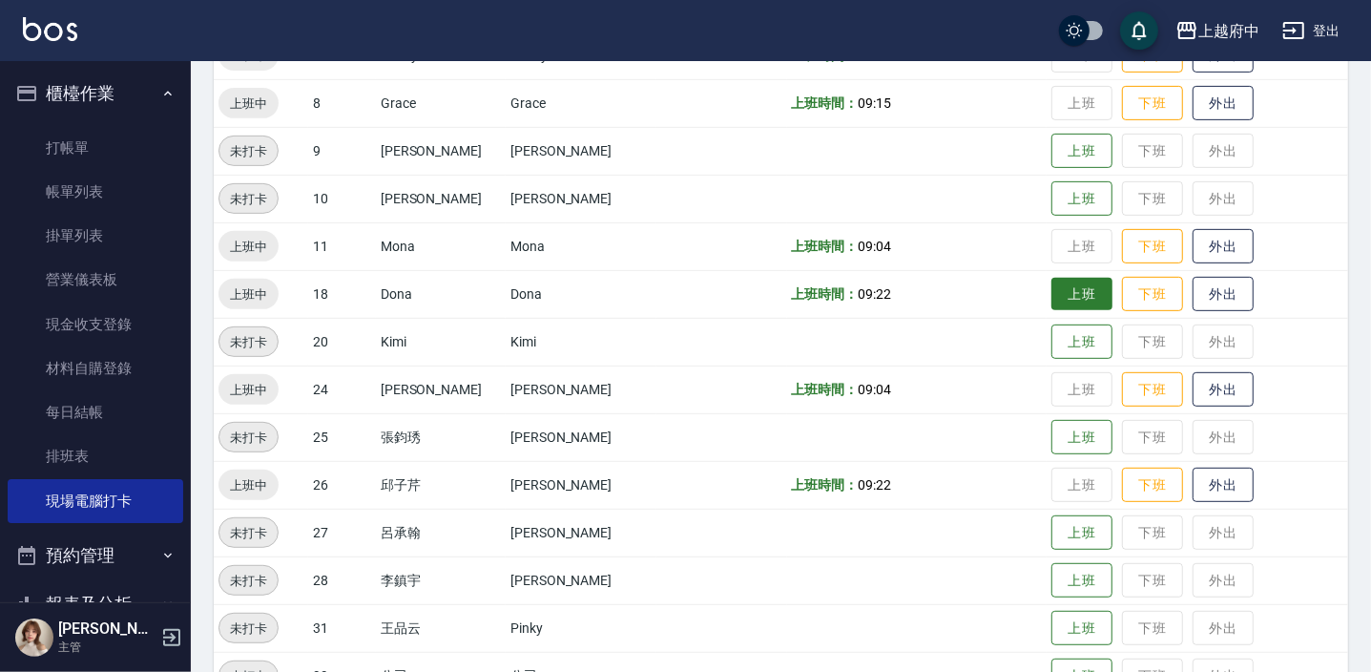
scroll to position [435, 0]
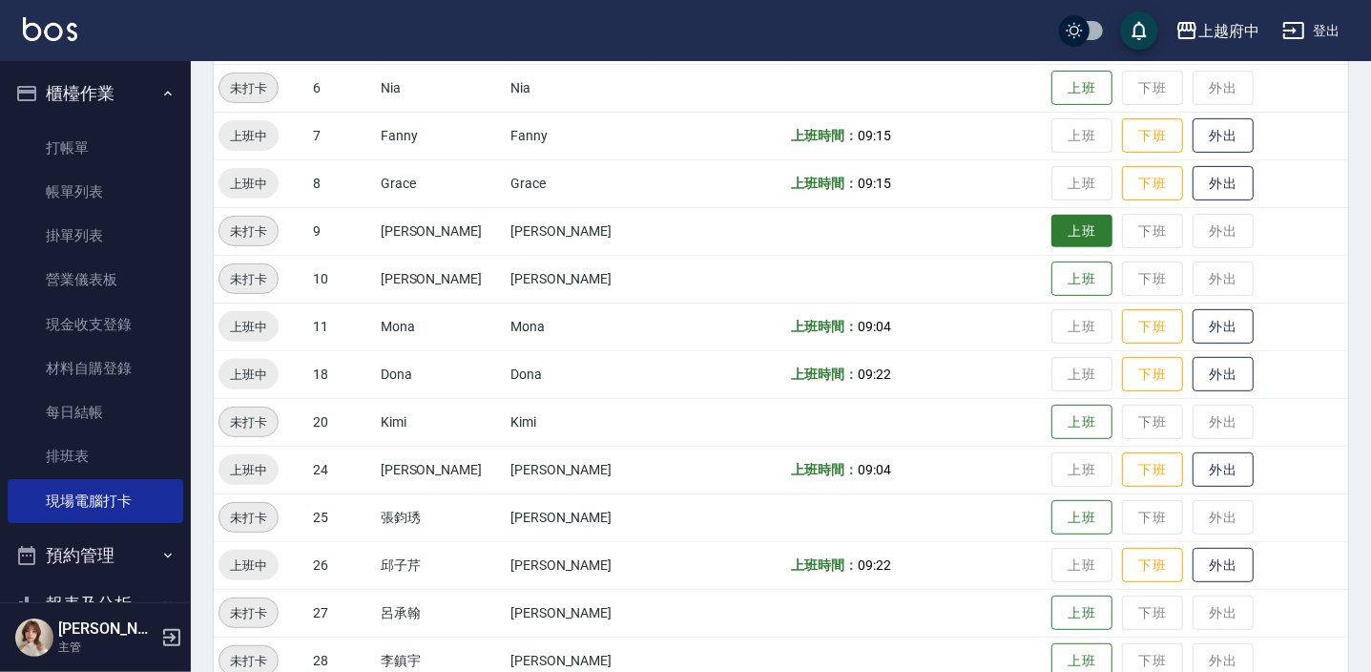
click at [1069, 230] on button "上班" at bounding box center [1081, 231] width 61 height 33
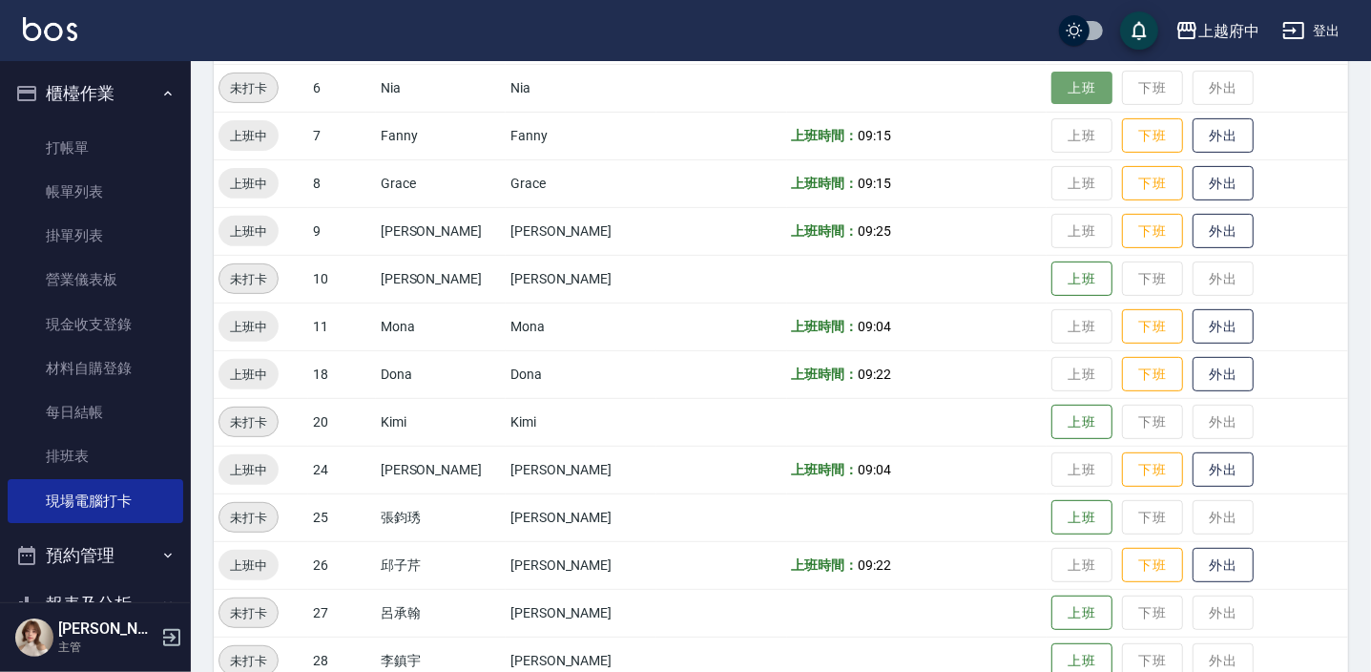
click at [1062, 101] on button "上班" at bounding box center [1081, 88] width 61 height 33
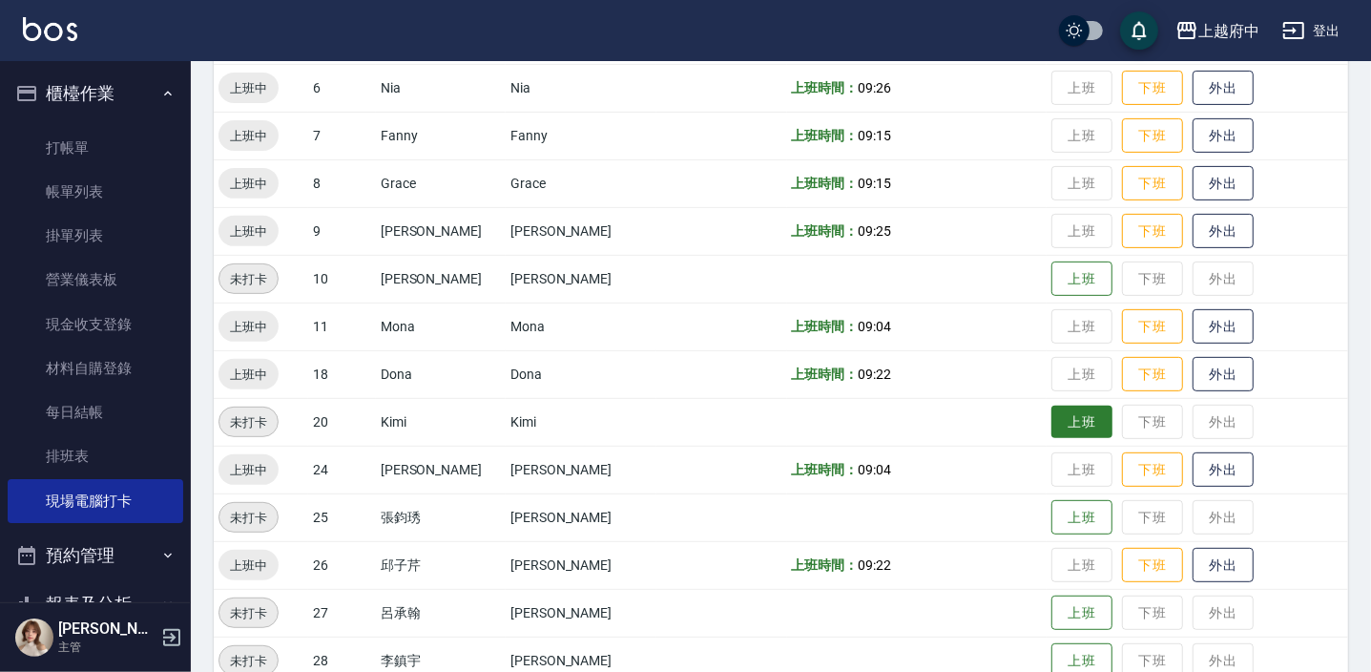
click at [1062, 412] on button "上班" at bounding box center [1081, 421] width 61 height 33
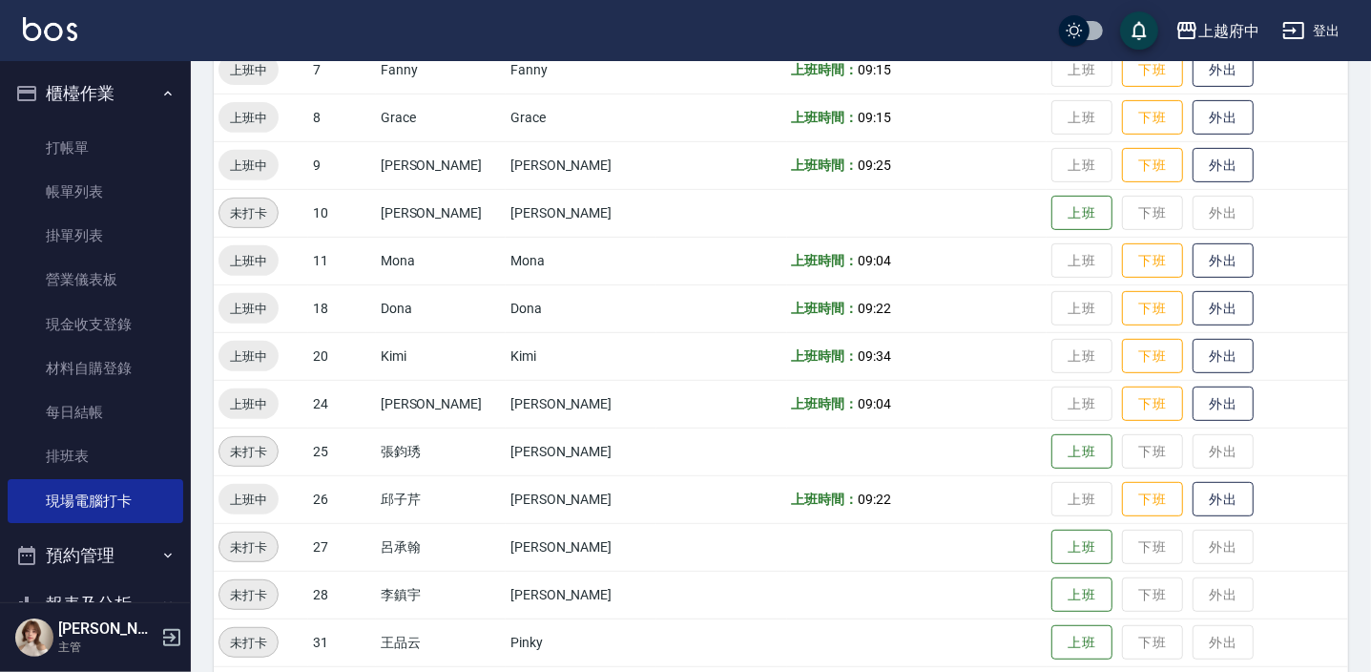
scroll to position [613, 0]
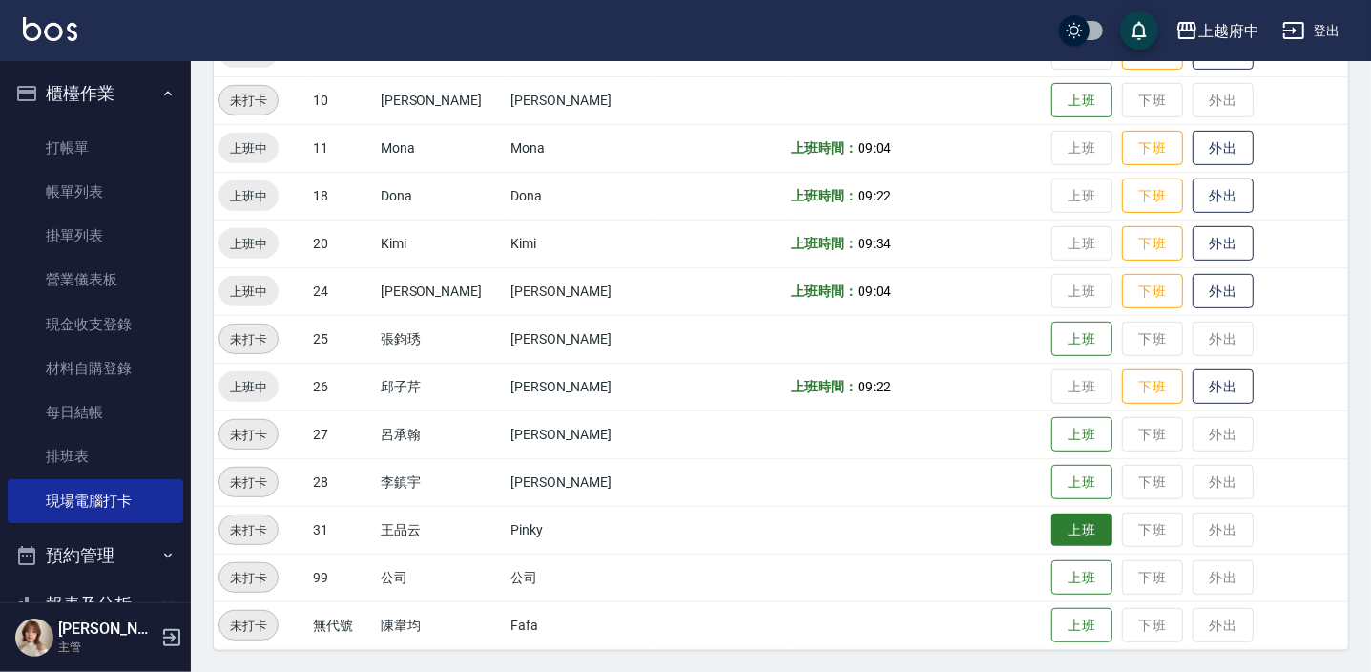
click at [1078, 525] on button "上班" at bounding box center [1081, 529] width 61 height 33
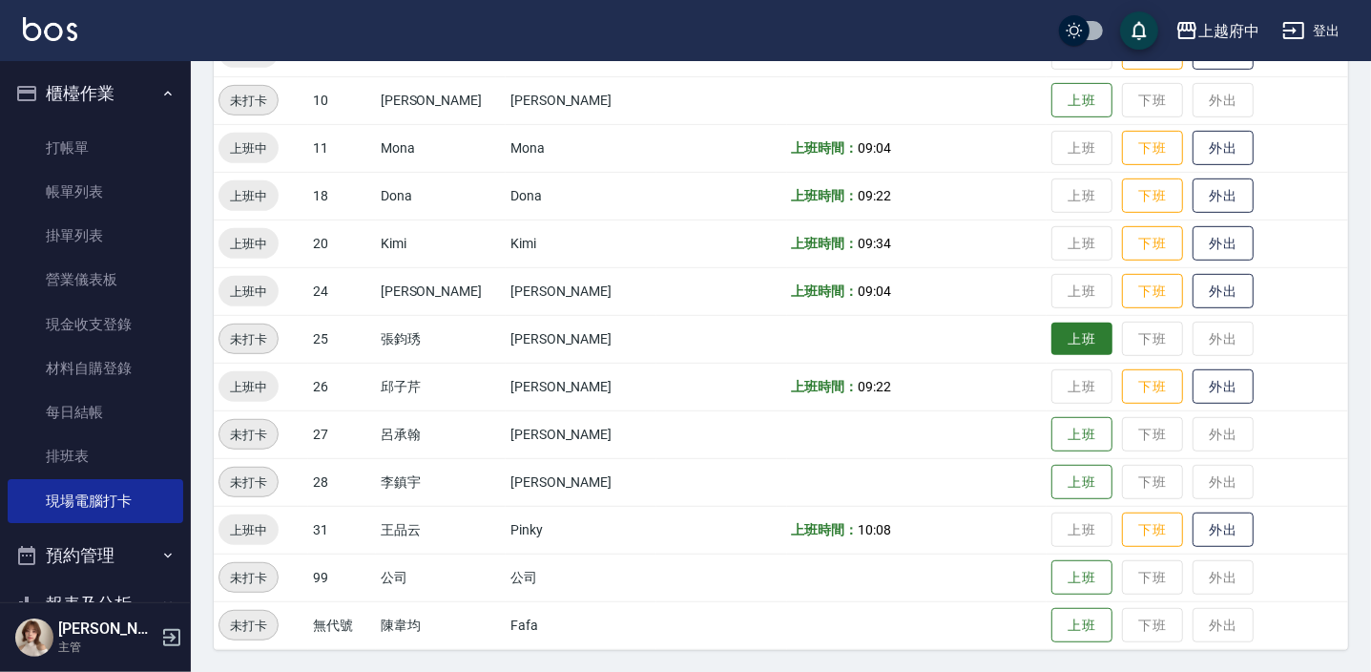
click at [1051, 328] on button "上班" at bounding box center [1081, 338] width 61 height 33
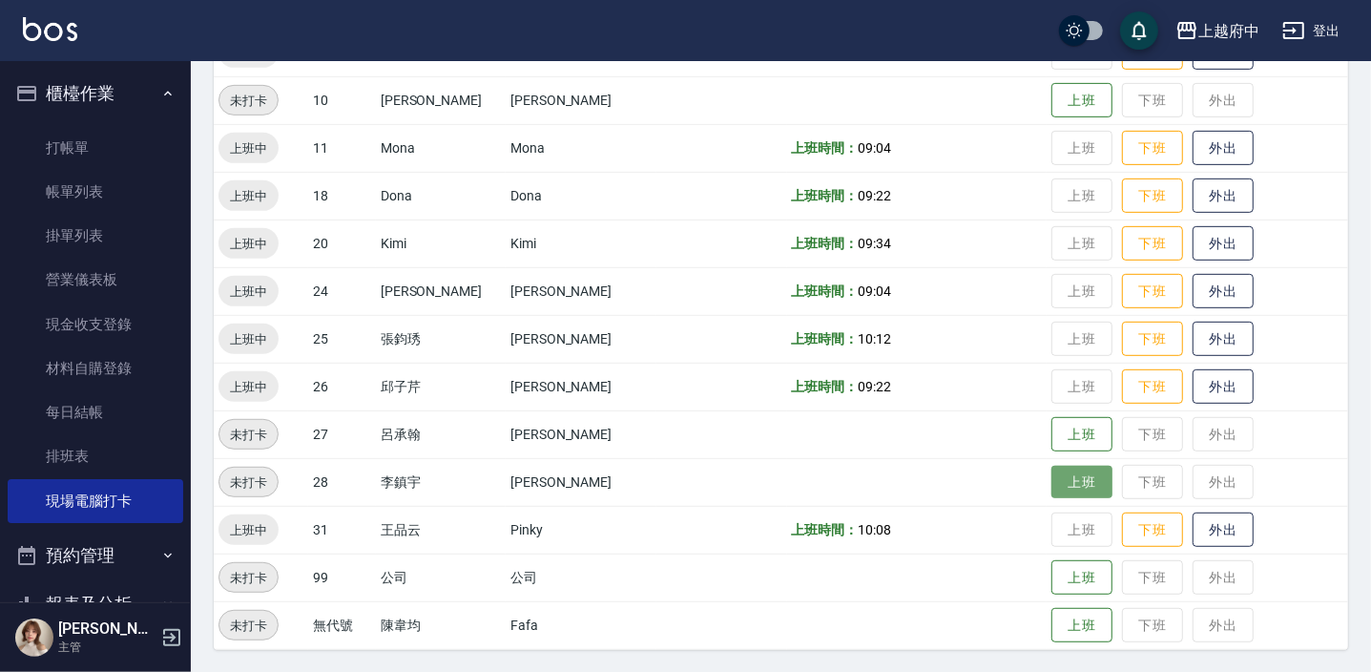
click at [1078, 485] on button "上班" at bounding box center [1081, 482] width 61 height 33
